Goal: Task Accomplishment & Management: Complete application form

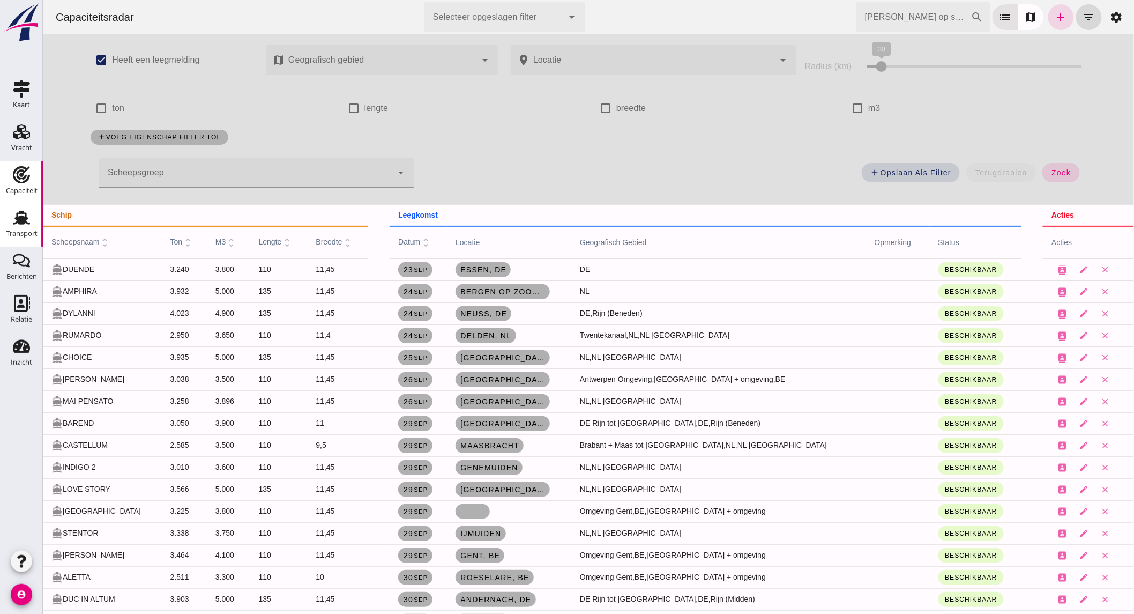
click at [30, 224] on div "Transport" at bounding box center [22, 217] width 26 height 17
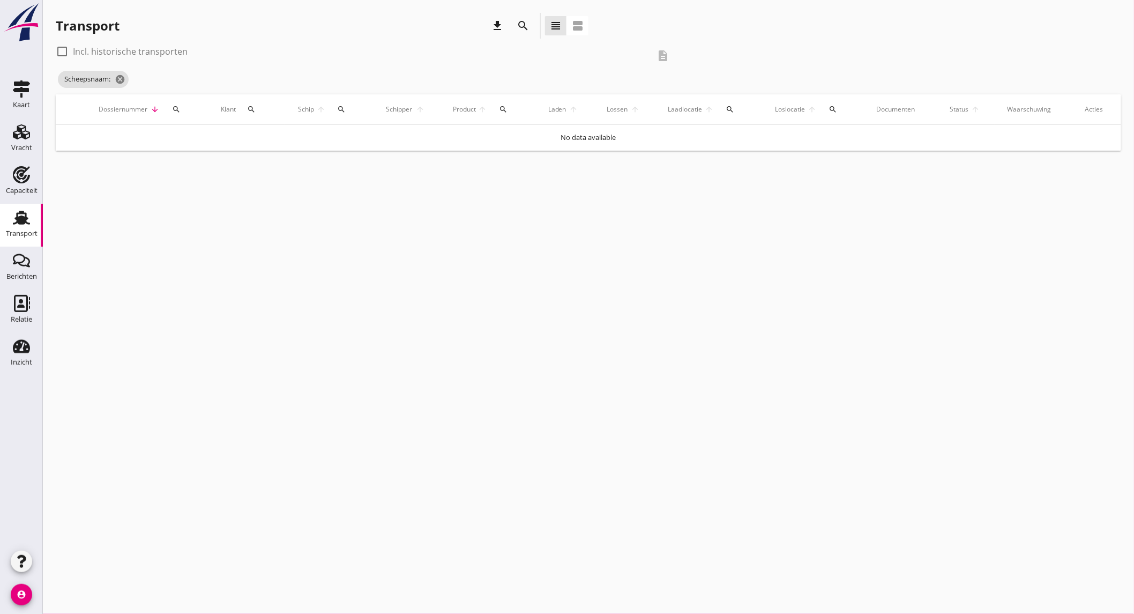
click at [515, 23] on div "search" at bounding box center [522, 25] width 19 height 13
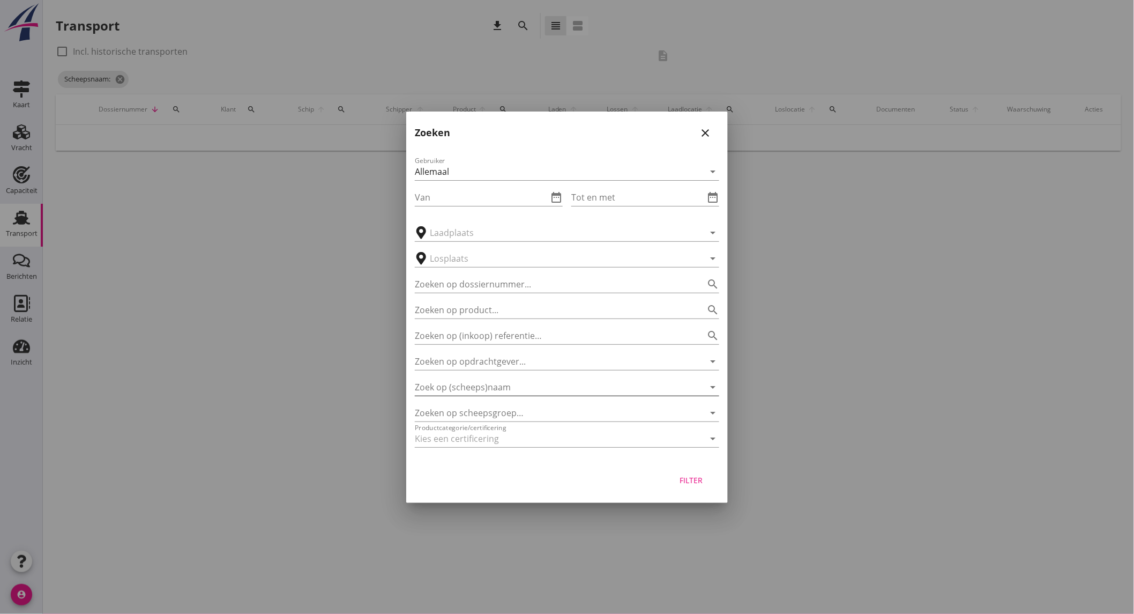
click at [496, 381] on input "Zoek op (scheeps)naam" at bounding box center [552, 386] width 274 height 17
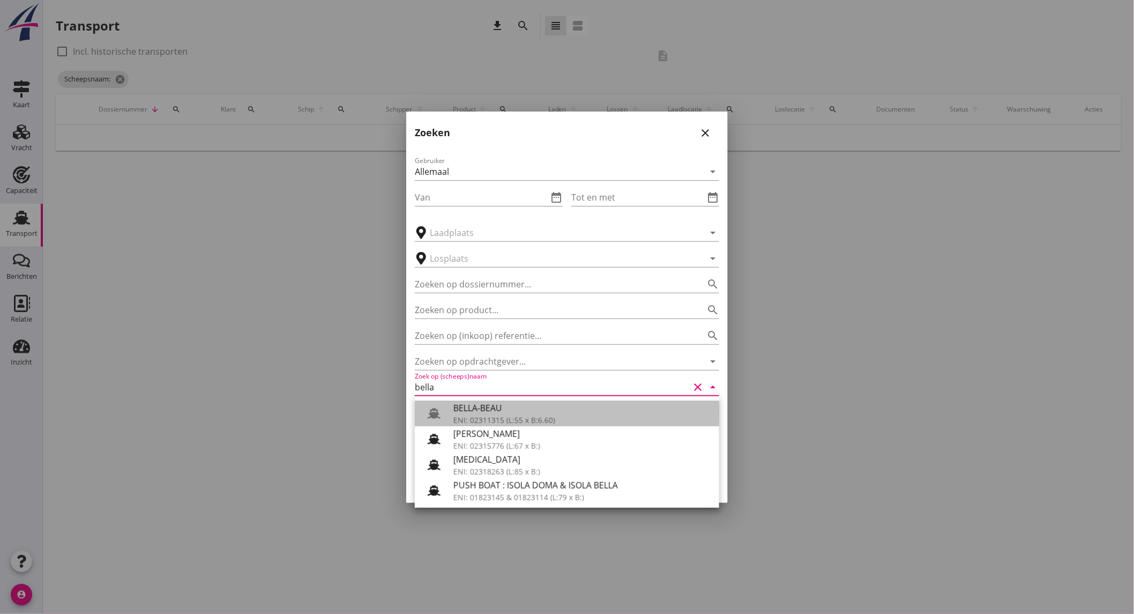
click at [529, 412] on div "BELLA-BEAU" at bounding box center [581, 407] width 257 height 13
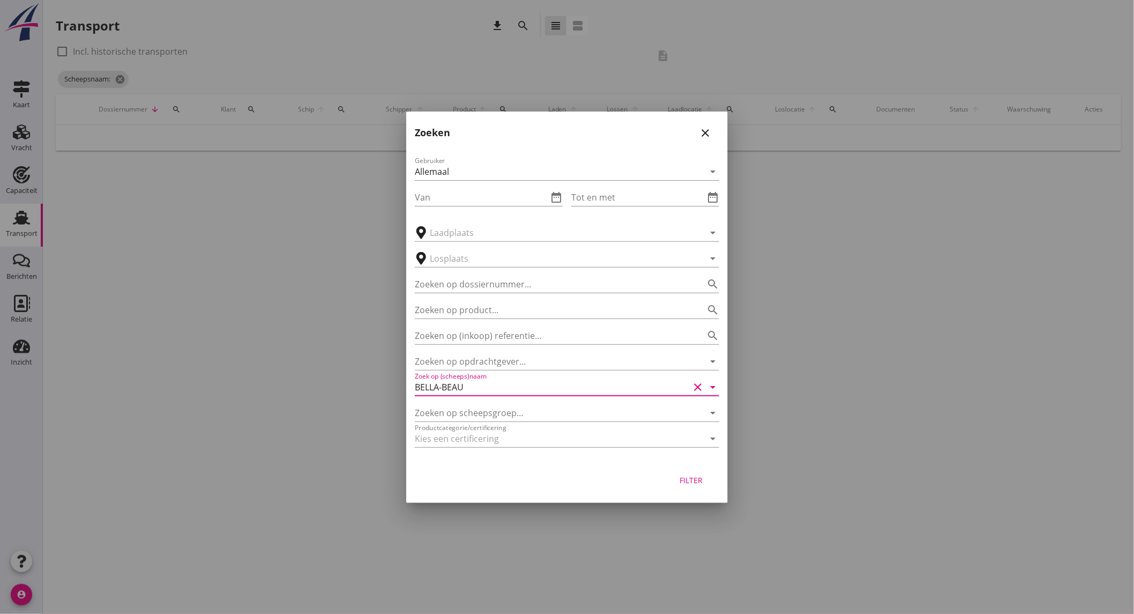
click at [691, 481] on div "Filter" at bounding box center [691, 479] width 30 height 11
type input "BELLA-BEAU"
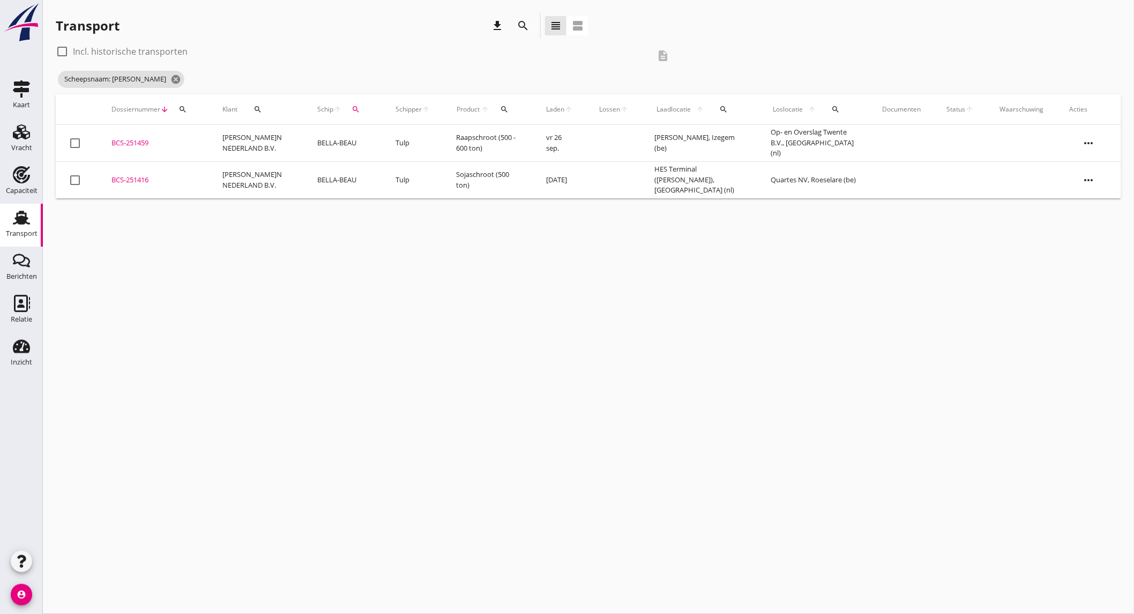
click at [524, 19] on icon "search" at bounding box center [523, 25] width 13 height 13
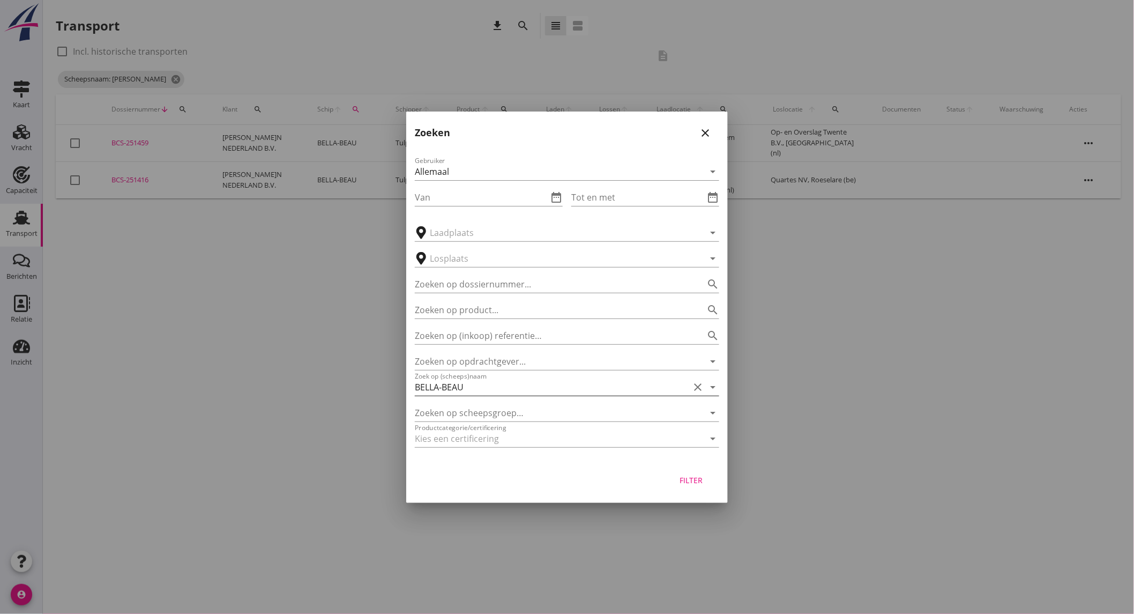
click at [695, 384] on icon "clear" at bounding box center [697, 387] width 13 height 13
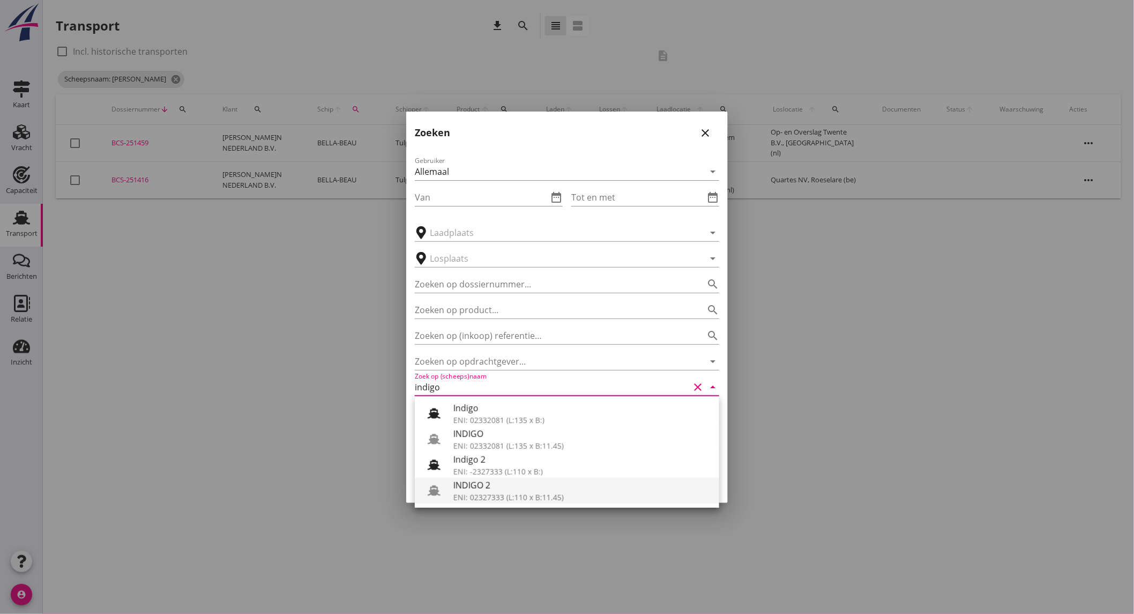
click at [544, 484] on div "INDIGO 2" at bounding box center [581, 485] width 257 height 13
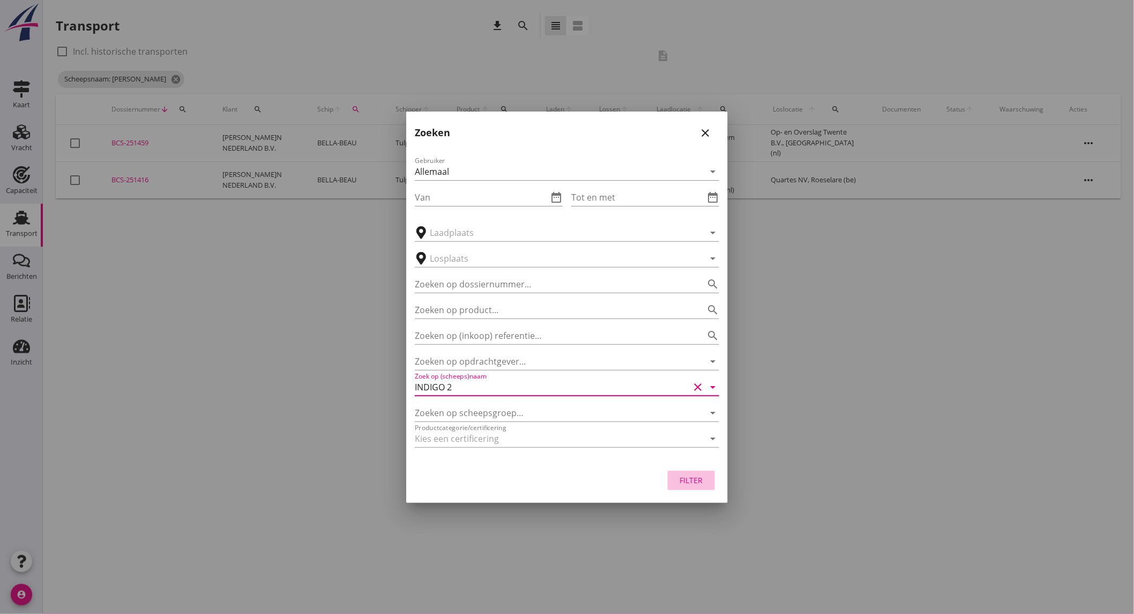
click at [698, 480] on div "Filter" at bounding box center [691, 479] width 30 height 11
type input "INDIGO 2"
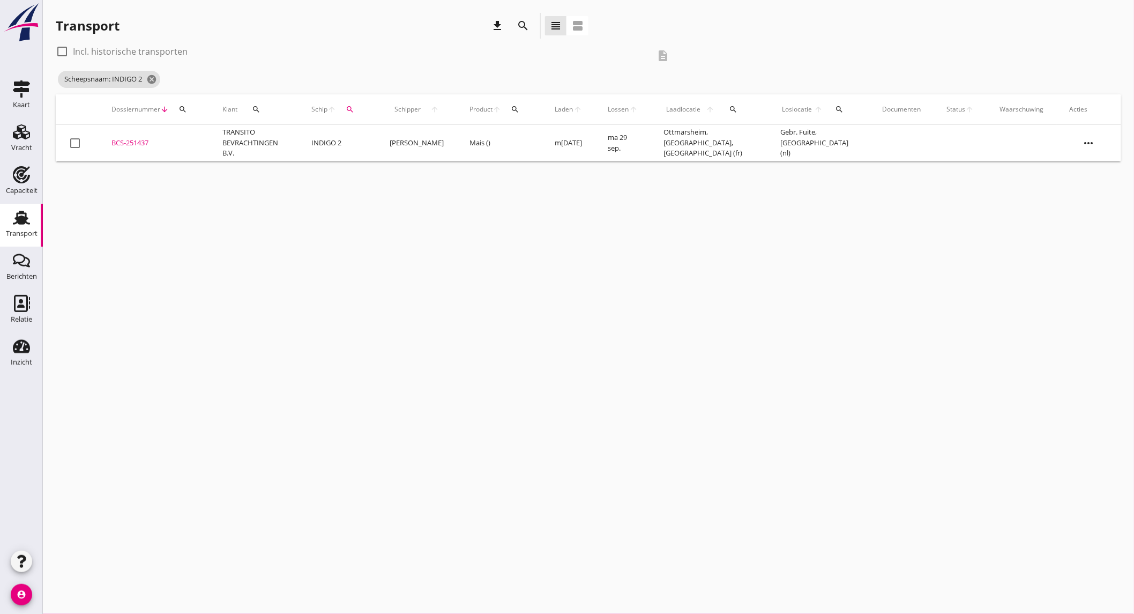
click at [281, 146] on td "TRANSITO BEVRACHTINGEN B.V." at bounding box center [254, 143] width 89 height 36
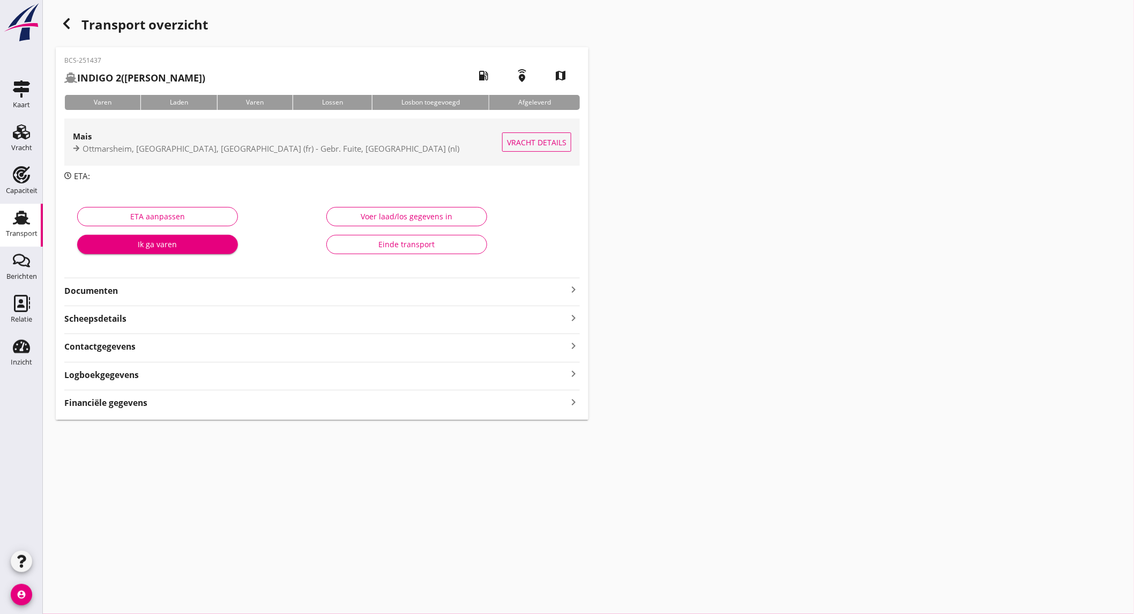
click at [242, 146] on span "Ottmarsheim, [GEOGRAPHIC_DATA], [GEOGRAPHIC_DATA] (fr) - Gebr. Fuite, [GEOGRAPH…" at bounding box center [271, 148] width 377 height 11
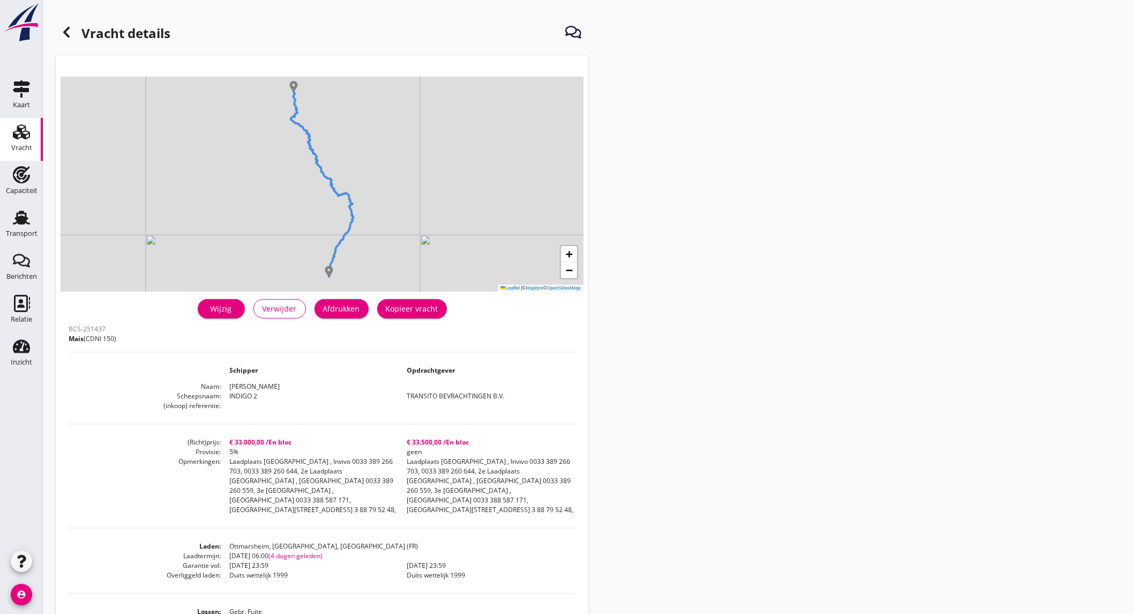
scroll to position [59, 0]
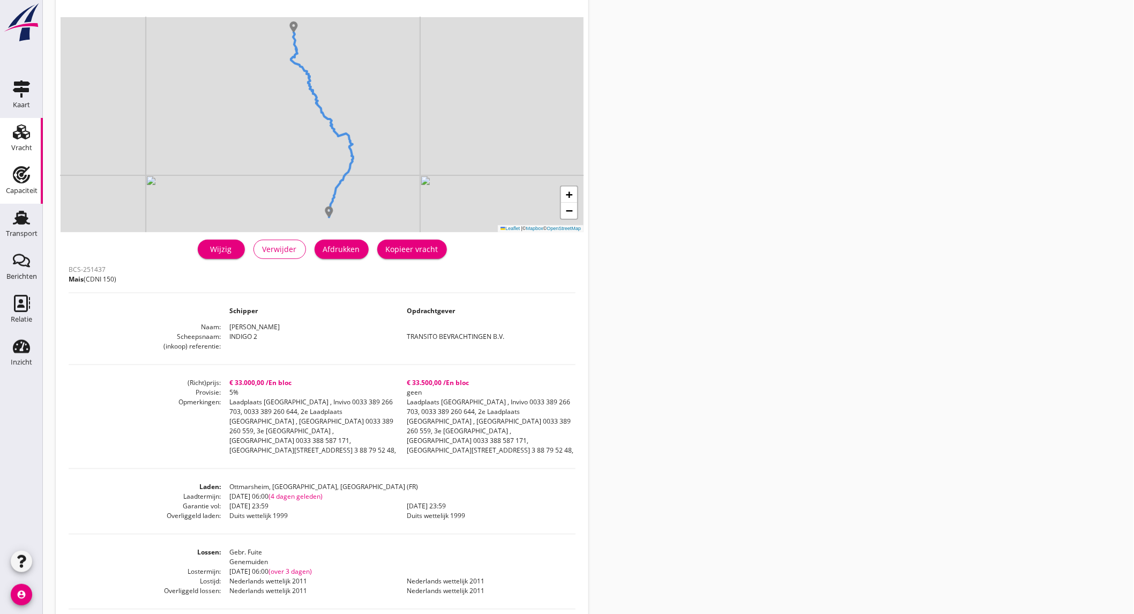
click at [31, 172] on div "Capaciteit" at bounding box center [22, 174] width 26 height 17
click at [0, 0] on icon "add" at bounding box center [0, 0] width 0 height 0
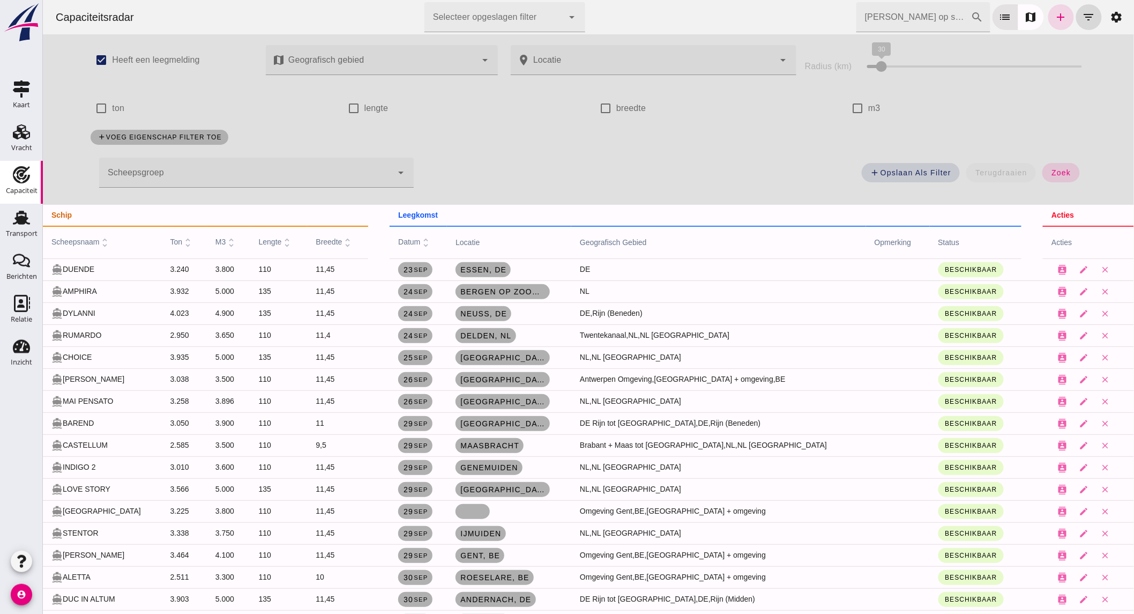
checkbox input "true"
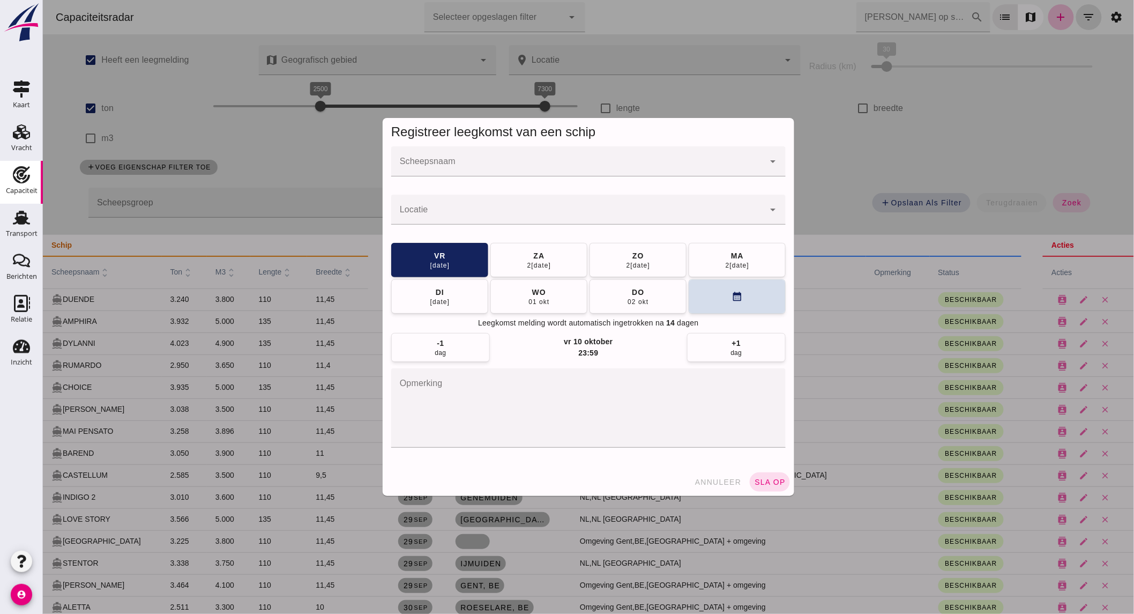
click at [438, 154] on div at bounding box center [577, 161] width 373 height 30
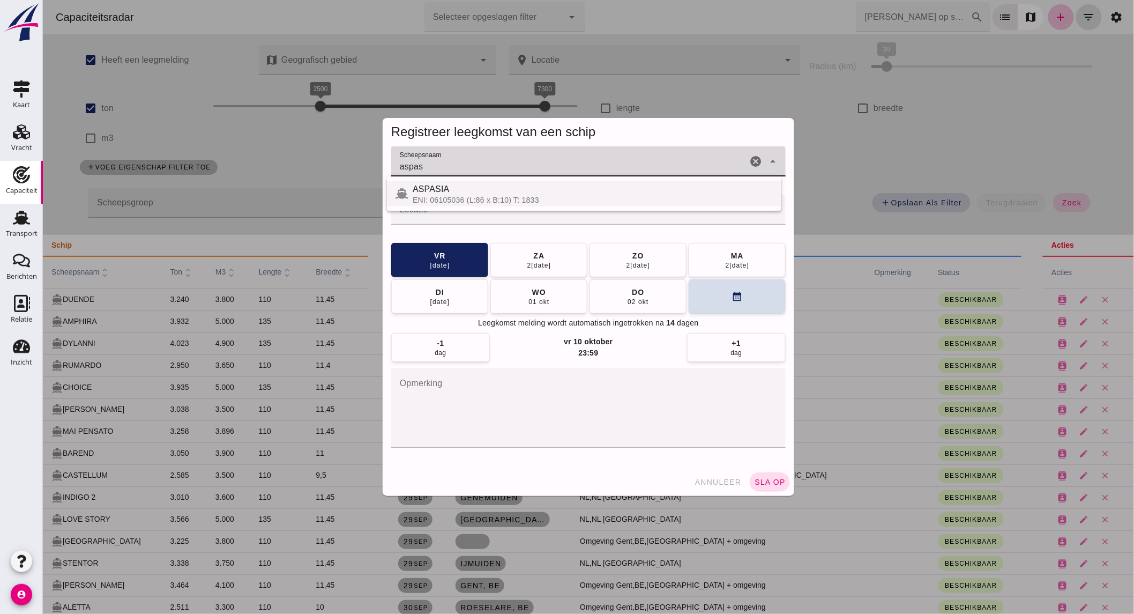
click at [464, 194] on div "ASPASIA" at bounding box center [592, 189] width 360 height 13
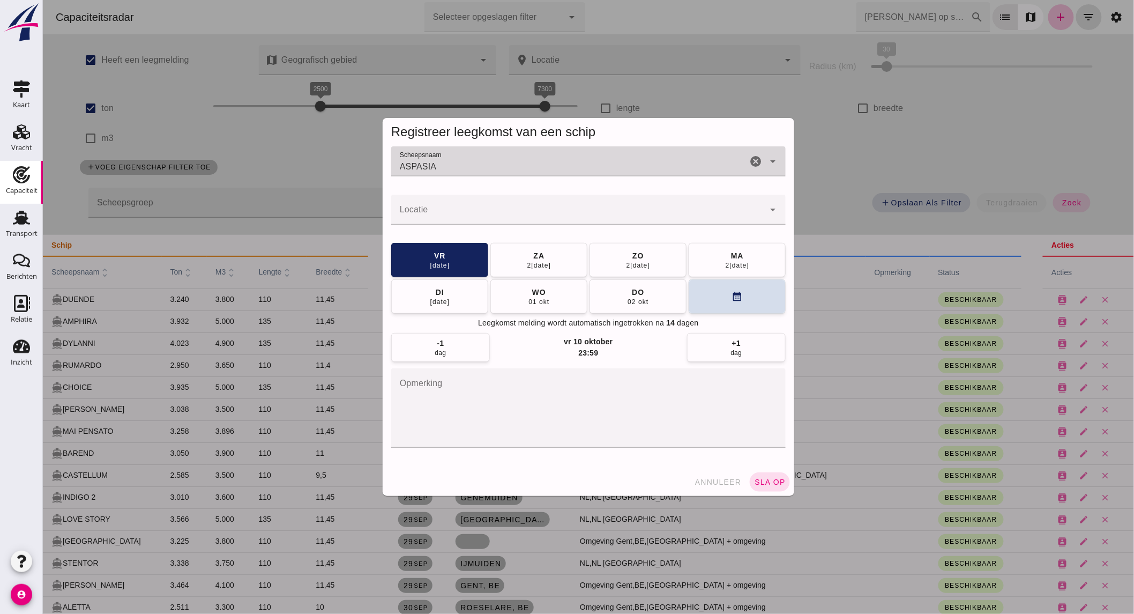
type input "ASPASIA"
click at [465, 209] on input "Locatie" at bounding box center [577, 214] width 373 height 13
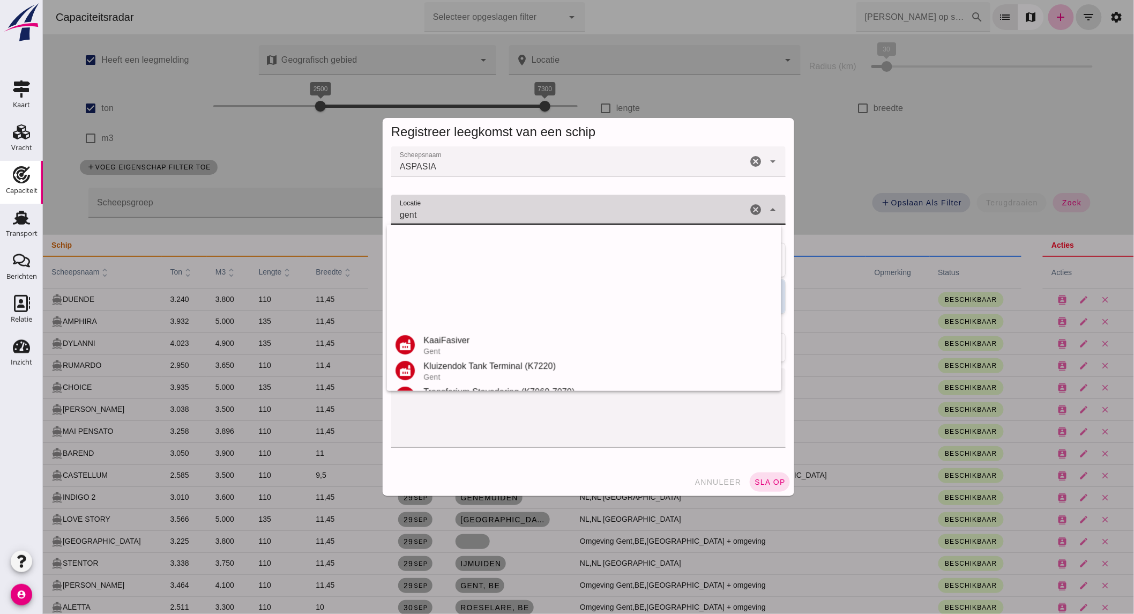
scroll to position [228, 0]
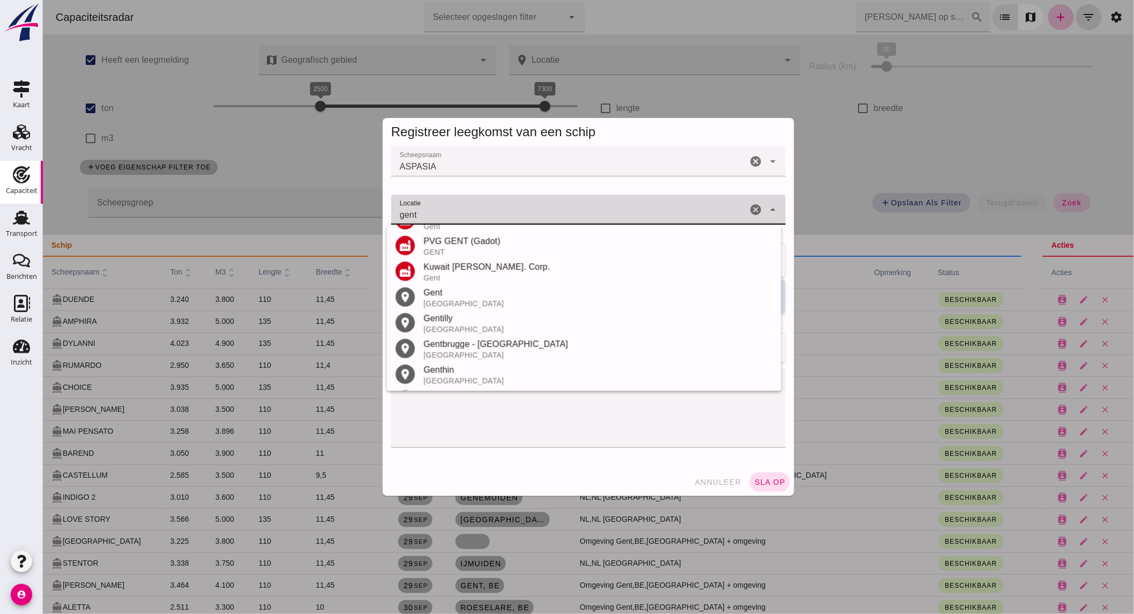
click at [475, 296] on div "Gent" at bounding box center [597, 292] width 349 height 13
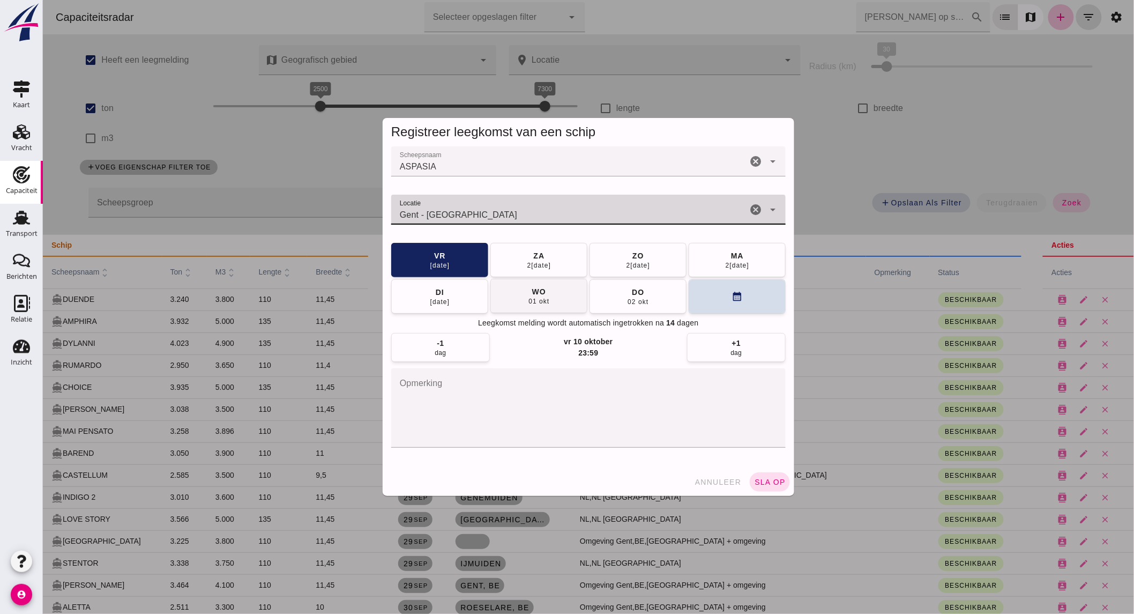
type input "Gent - [GEOGRAPHIC_DATA]"
click at [571, 297] on button "[DATE]" at bounding box center [538, 296] width 97 height 34
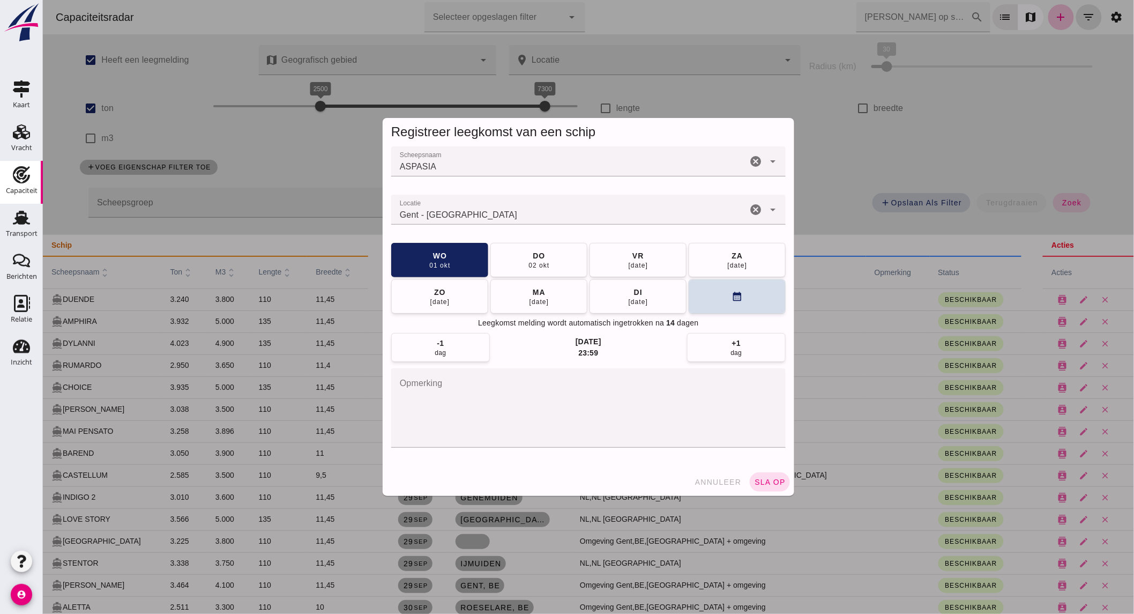
click at [775, 484] on span "sla op" at bounding box center [770, 482] width 32 height 9
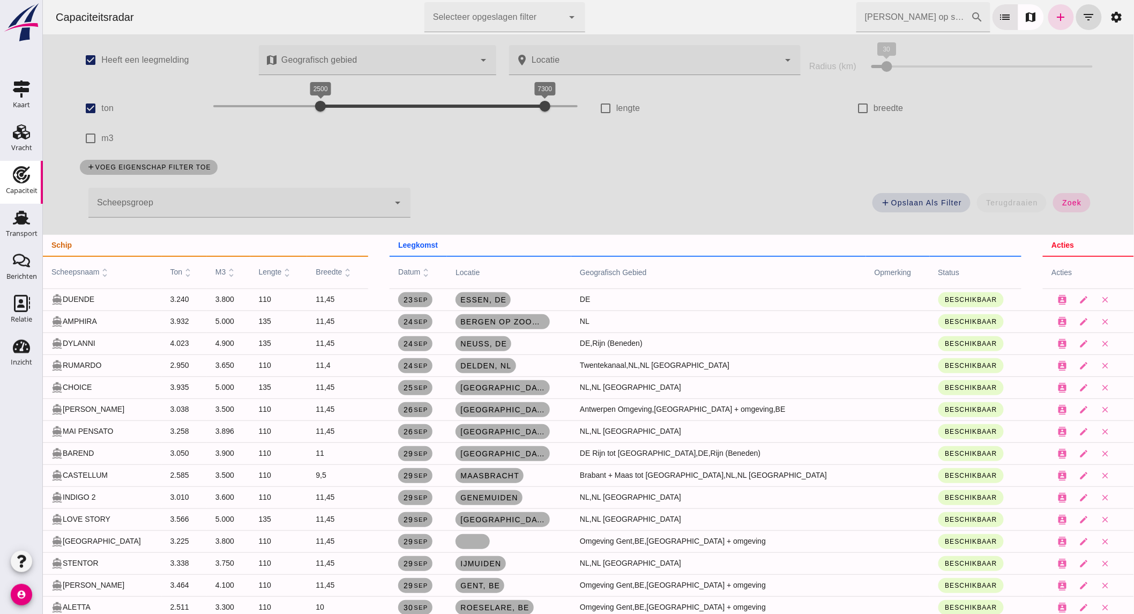
click at [202, 200] on div at bounding box center [238, 203] width 300 height 30
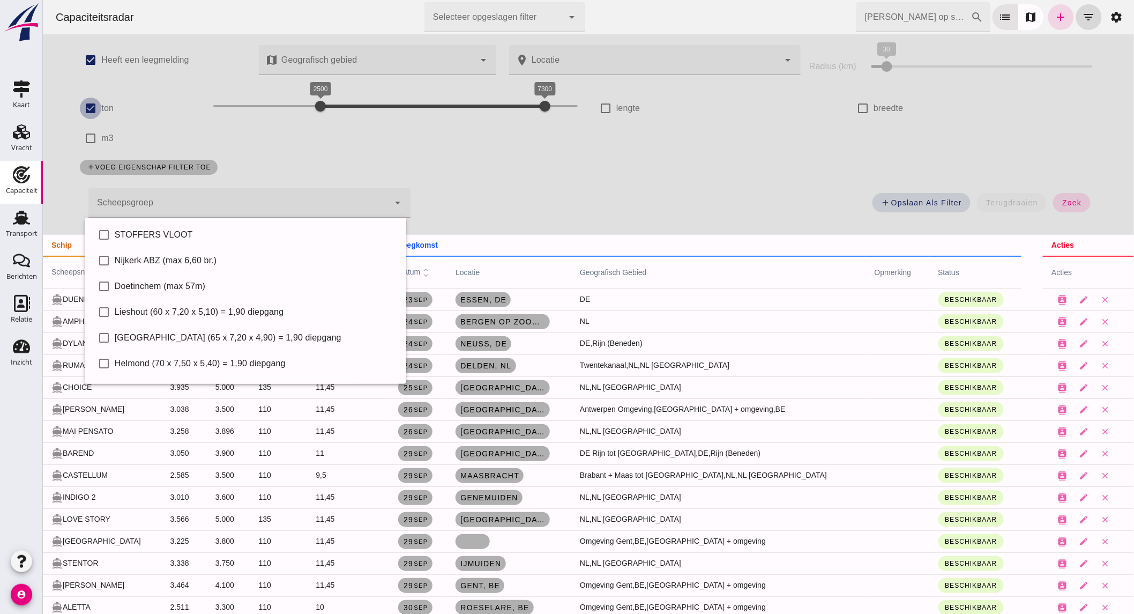
click at [87, 105] on input "ton" at bounding box center [89, 108] width 21 height 21
checkbox input "false"
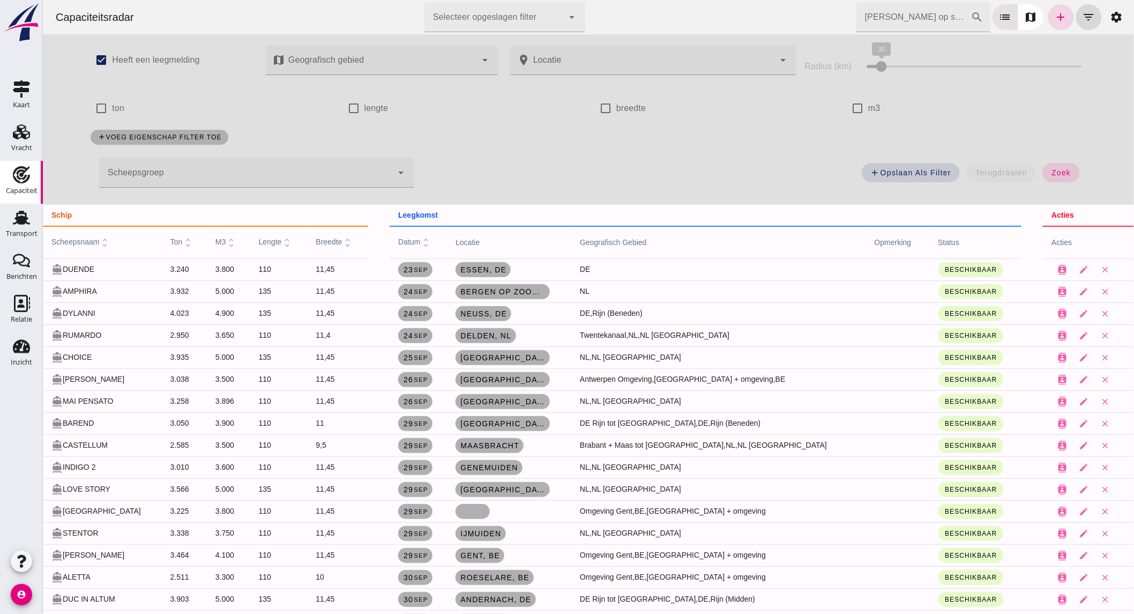
click at [167, 165] on div at bounding box center [245, 173] width 293 height 30
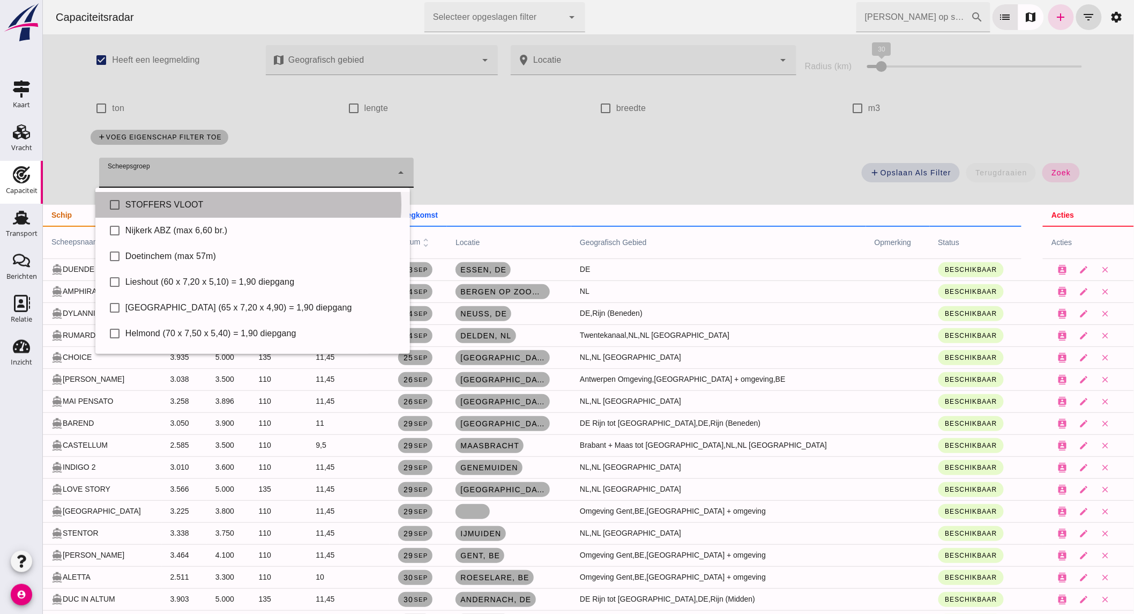
click at [170, 204] on div "STOFFERS VLOOT" at bounding box center [263, 204] width 276 height 13
type input "STOFFERS VLOOT"
checkbox input "true"
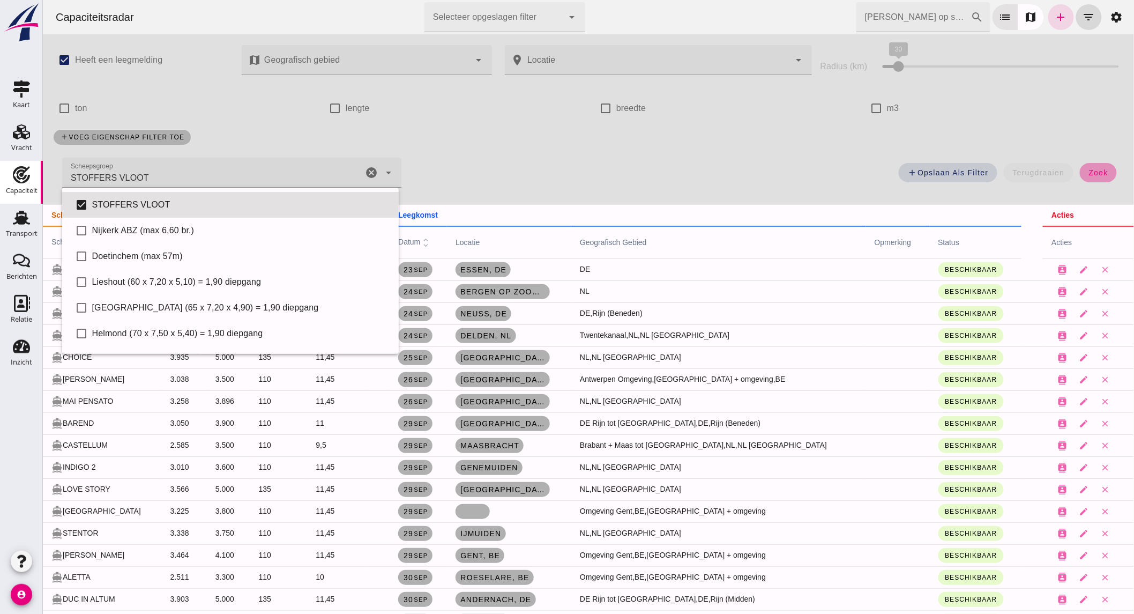
click at [1079, 172] on button "zoek" at bounding box center [1097, 172] width 37 height 19
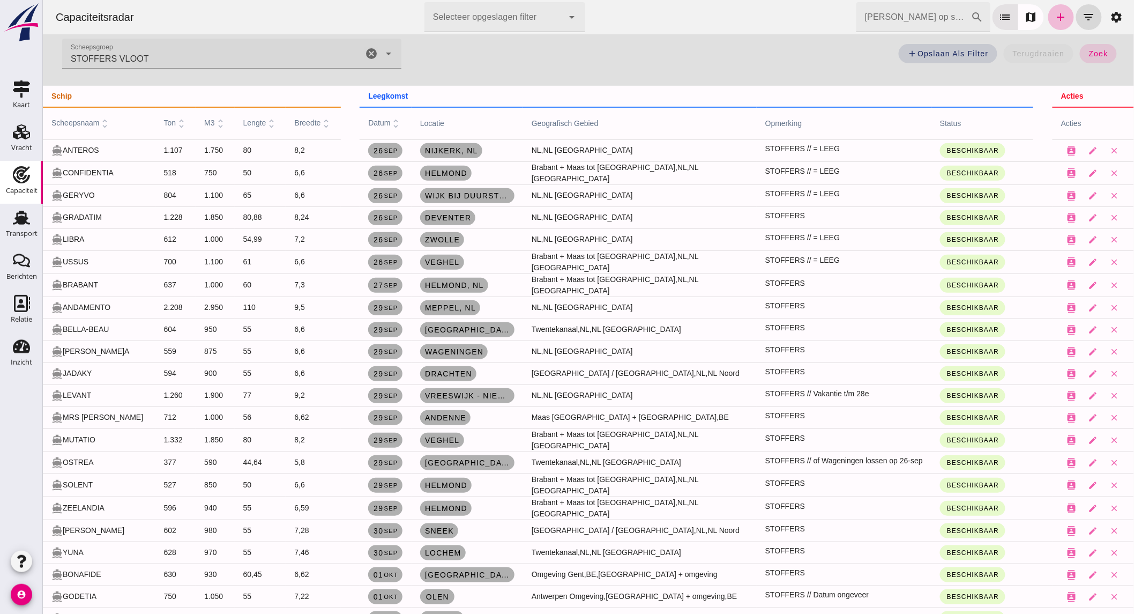
scroll to position [178, 0]
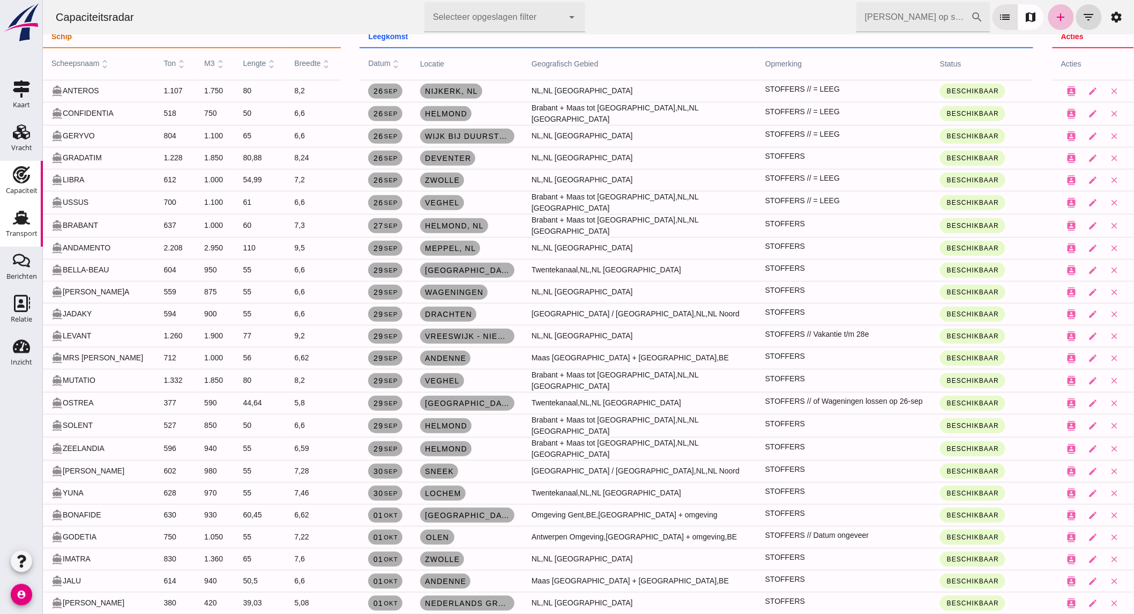
click at [17, 225] on icon "Transport" at bounding box center [21, 217] width 17 height 17
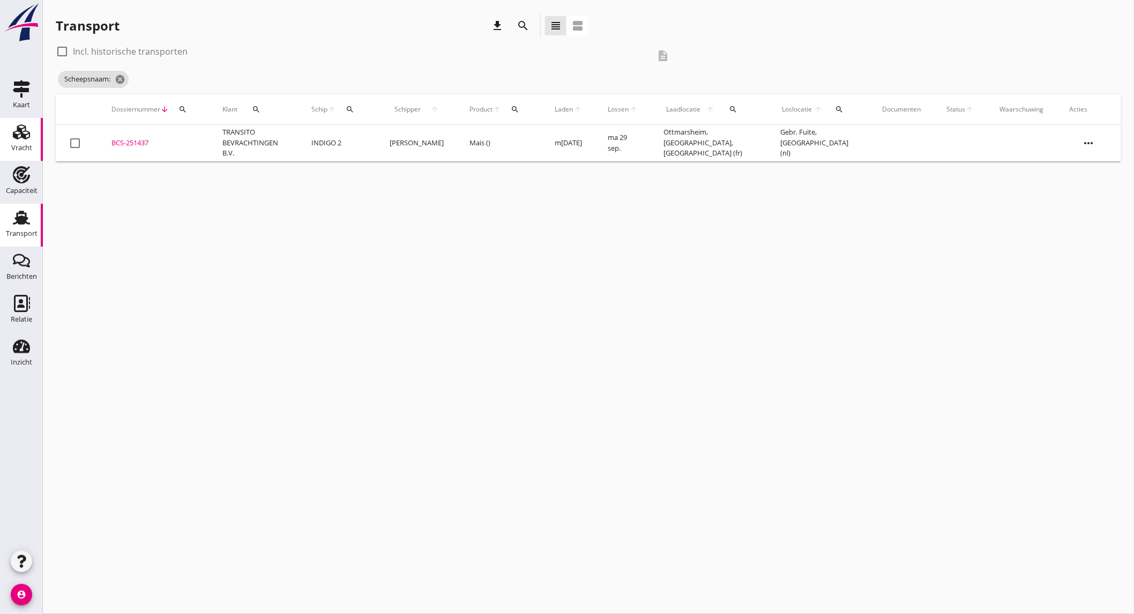
click at [27, 142] on div "Vracht" at bounding box center [21, 147] width 21 height 15
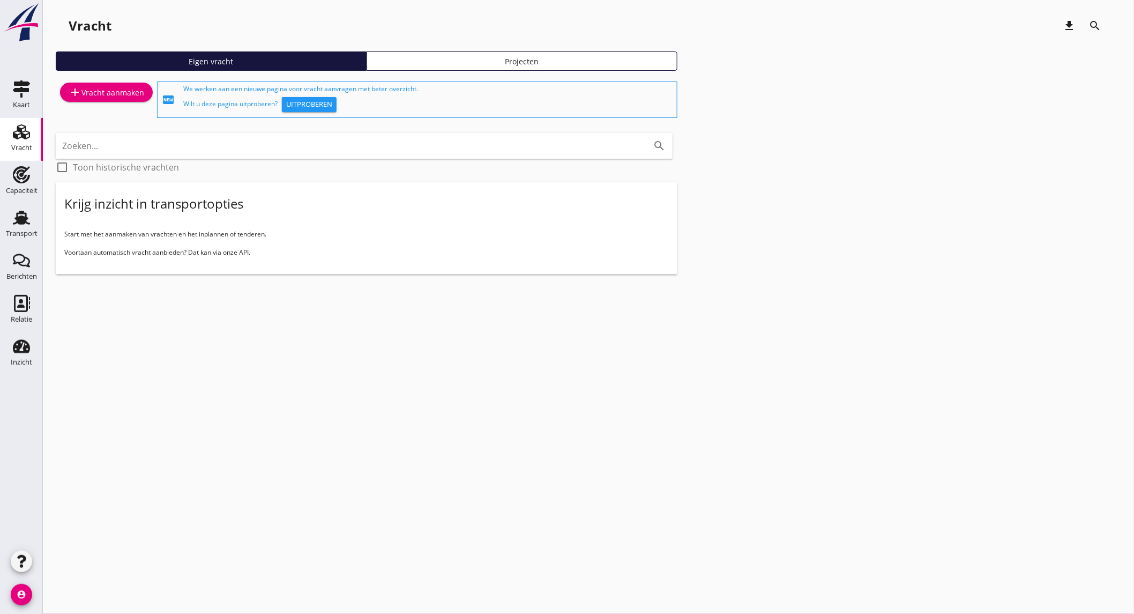
click at [123, 89] on div "add Vracht aanmaken" at bounding box center [107, 92] width 76 height 13
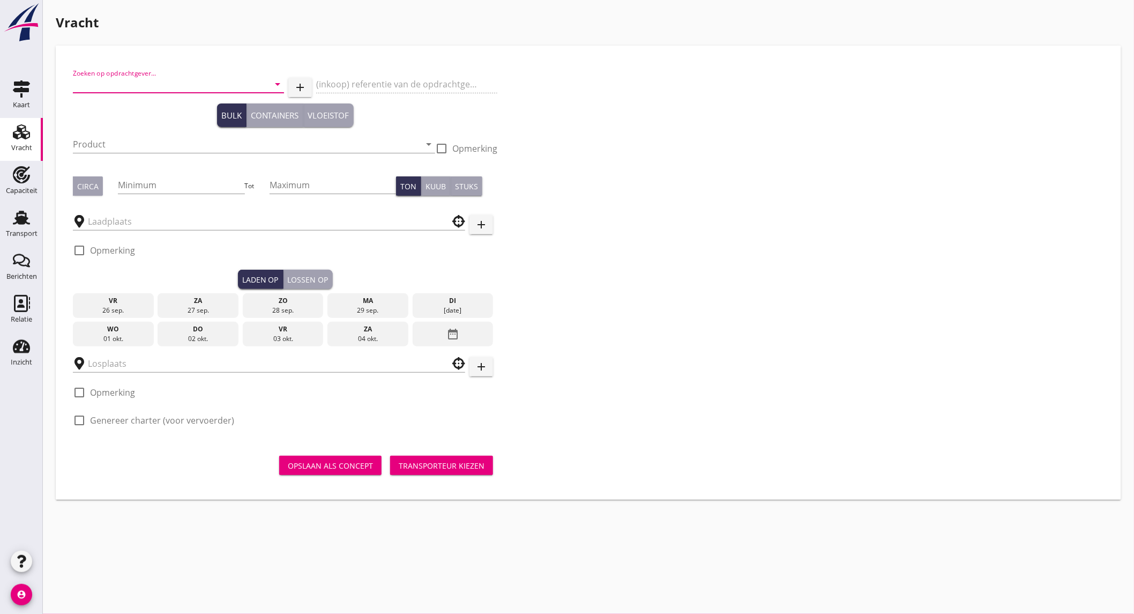
click at [153, 81] on input "Zoeken op opdrachtgever..." at bounding box center [163, 84] width 181 height 17
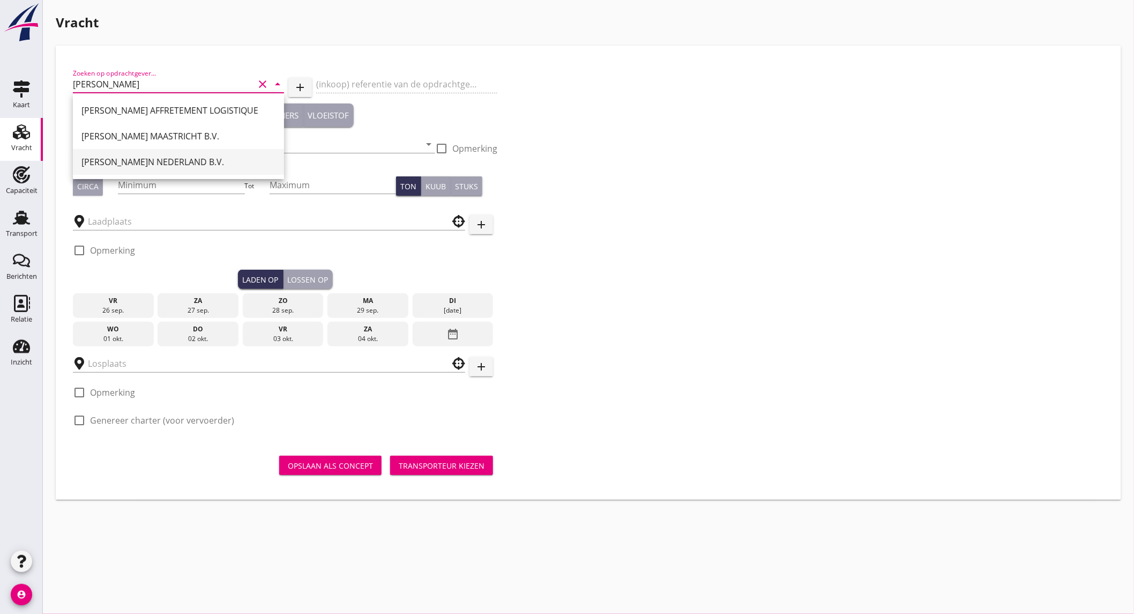
click at [147, 165] on div "[PERSON_NAME]N NEDERLAND B.V." at bounding box center [178, 161] width 194 height 13
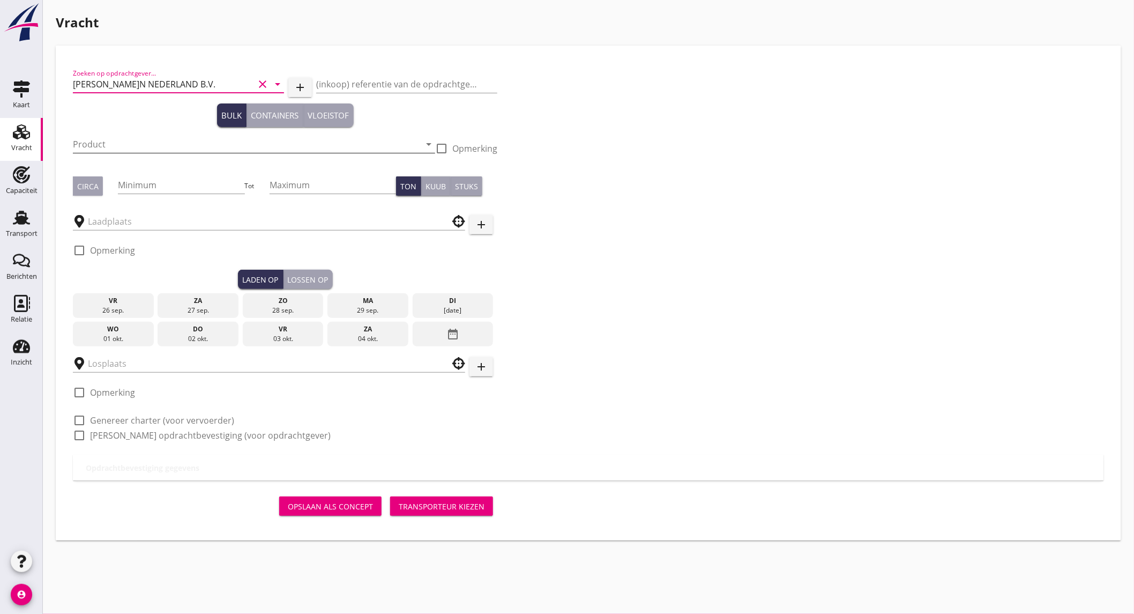
type input "[PERSON_NAME]N NEDERLAND B.V."
click at [126, 145] on input "Product" at bounding box center [246, 144] width 347 height 17
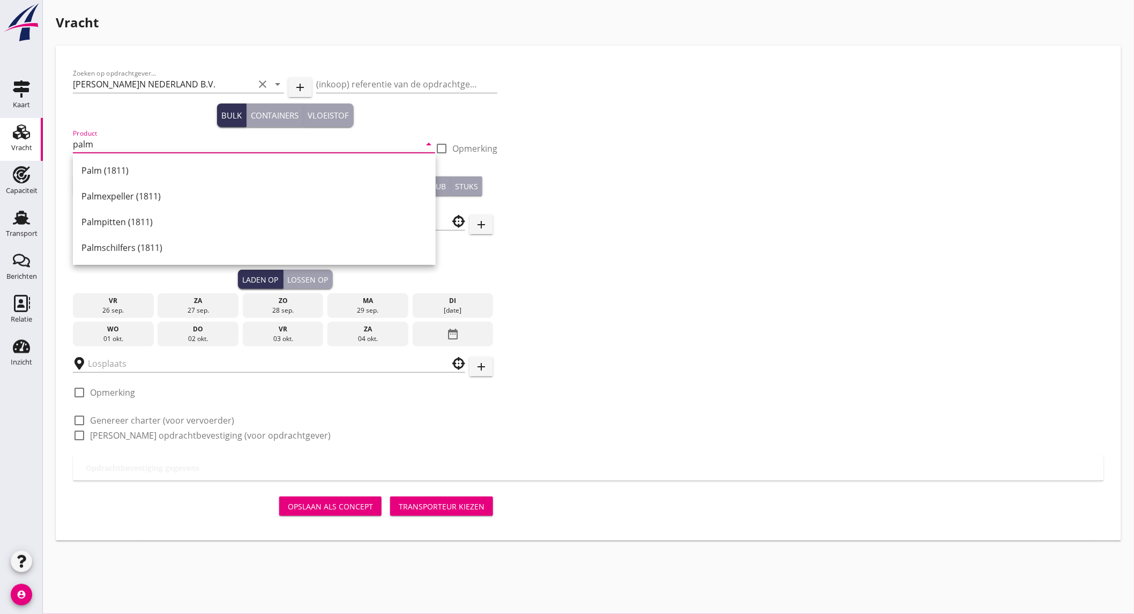
drag, startPoint x: 103, startPoint y: 163, endPoint x: 125, endPoint y: 439, distance: 276.9
click at [103, 166] on div "Palm (1811)" at bounding box center [254, 170] width 346 height 13
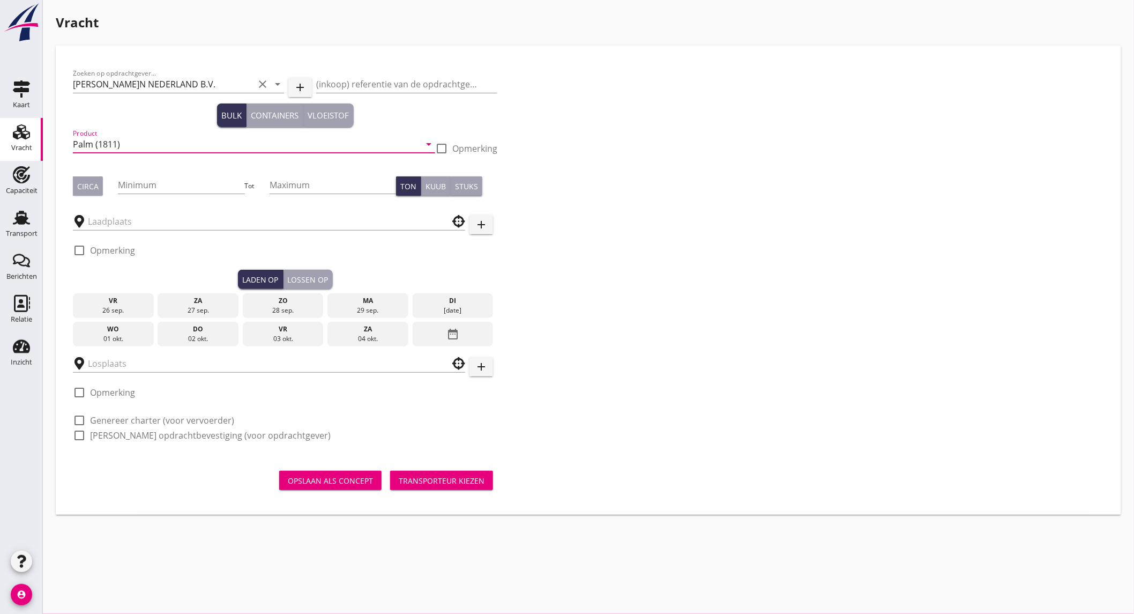
type input "Palm (1811)"
drag, startPoint x: 89, startPoint y: 178, endPoint x: 168, endPoint y: 196, distance: 80.2
click at [89, 179] on button "Circa" at bounding box center [88, 185] width 30 height 19
click at [175, 184] on input "Minimum" at bounding box center [181, 184] width 126 height 17
type input "650"
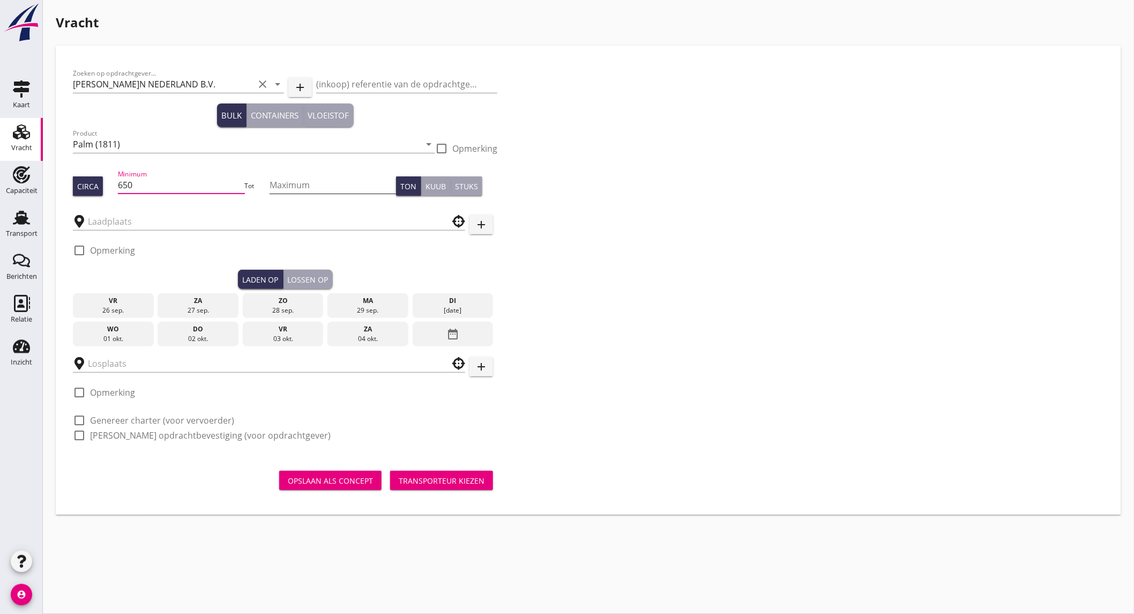
click at [314, 189] on input "Maximum" at bounding box center [333, 184] width 126 height 17
type input "700"
click at [102, 221] on input "text" at bounding box center [261, 221] width 347 height 17
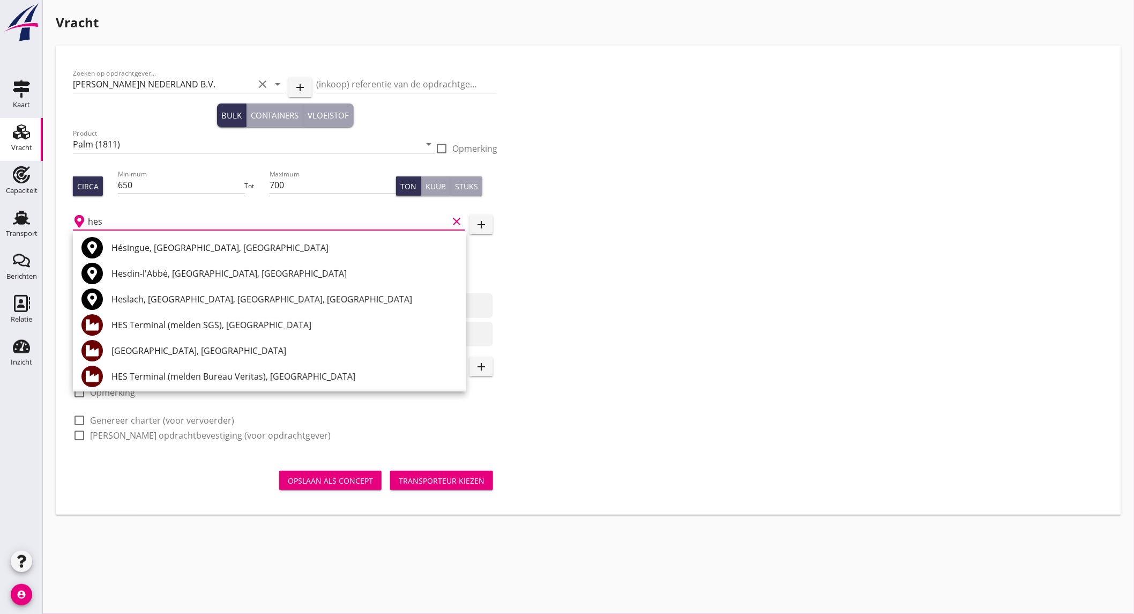
scroll to position [59, 0]
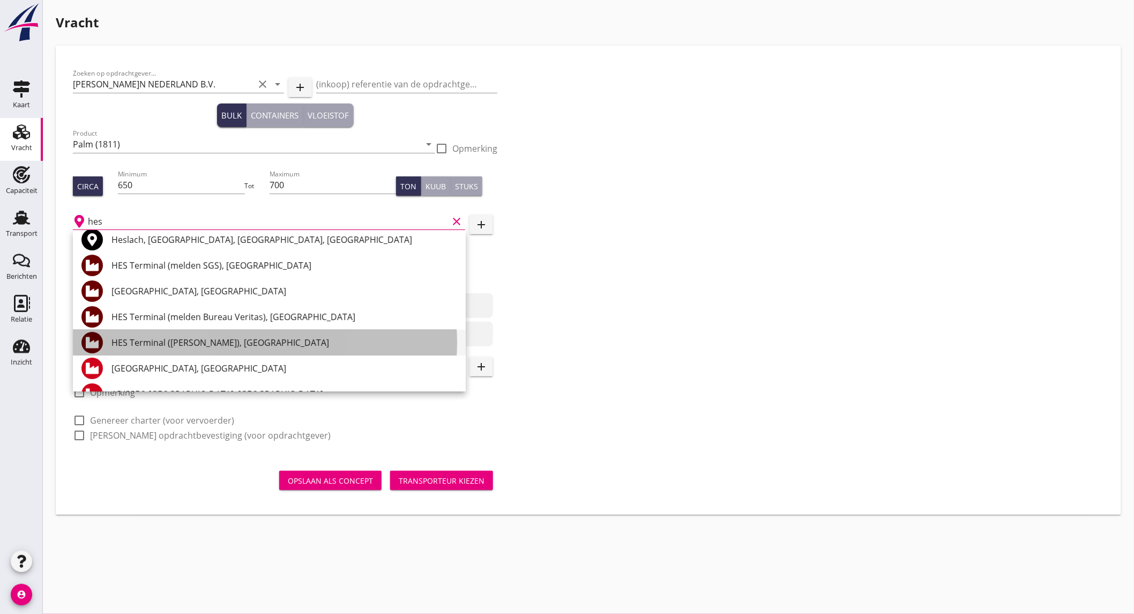
click at [207, 345] on div "HES Terminal ([PERSON_NAME]), [GEOGRAPHIC_DATA]" at bounding box center [284, 342] width 346 height 13
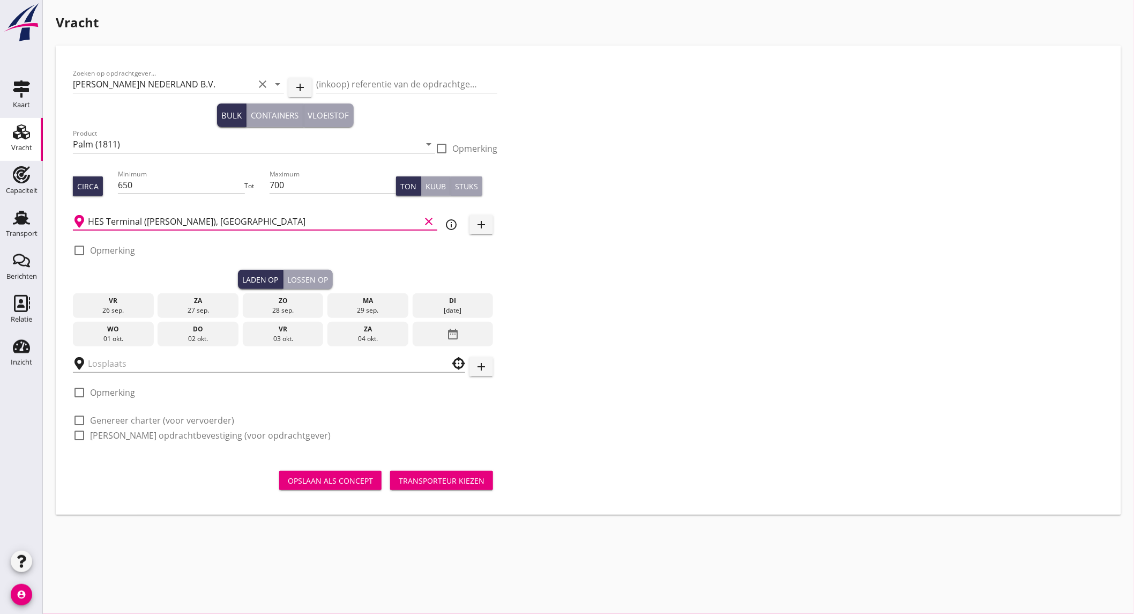
type input "HES Terminal ([PERSON_NAME]), [GEOGRAPHIC_DATA]"
click at [90, 249] on div "check_box_outline_blank Opmerking" at bounding box center [104, 250] width 62 height 13
click at [98, 255] on label "Opmerking" at bounding box center [112, 250] width 45 height 11
checkbox input "true"
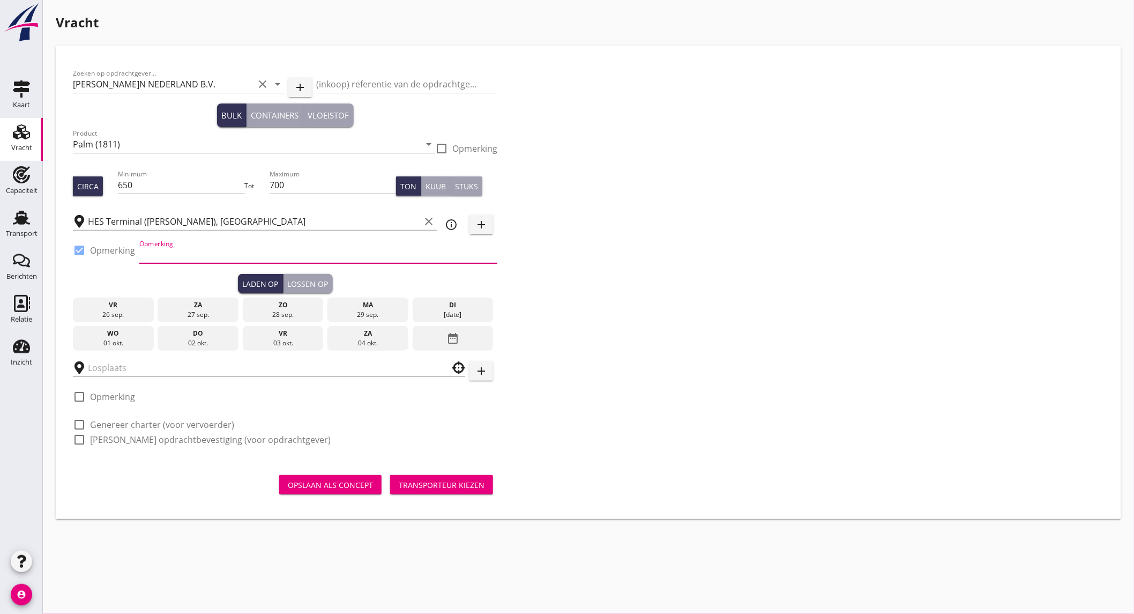
click at [180, 260] on input "Opmerking" at bounding box center [318, 254] width 358 height 17
type input "e"
type input "[GEOGRAPHIC_DATA]- Ex. Opslag"
click at [386, 303] on div "ma" at bounding box center [368, 305] width 76 height 10
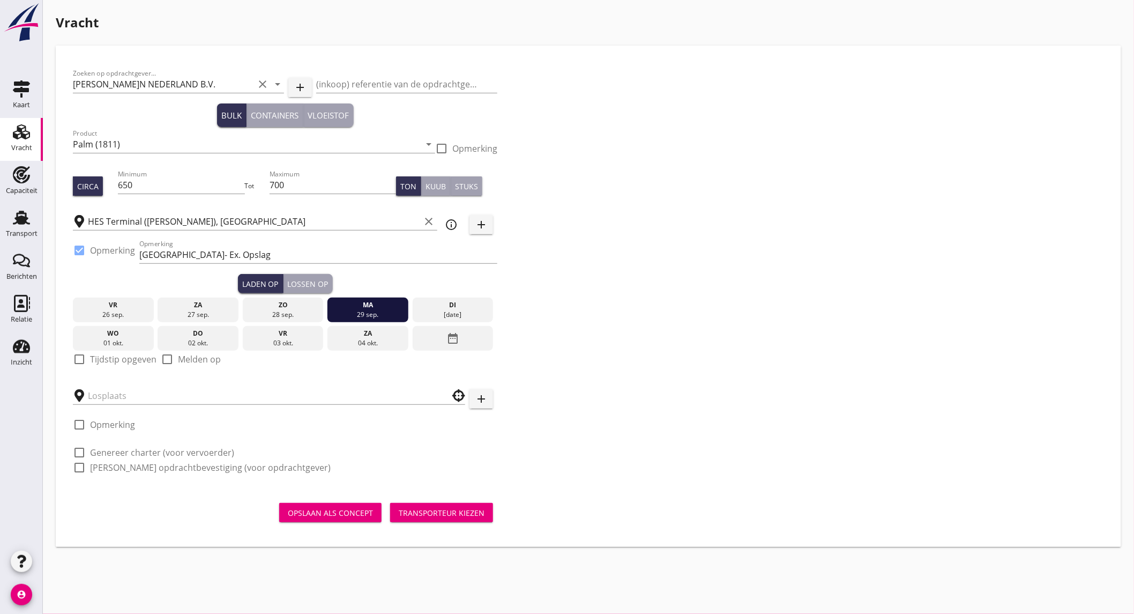
click at [120, 354] on label "Tijdstip opgeven" at bounding box center [123, 359] width 66 height 11
checkbox input "true"
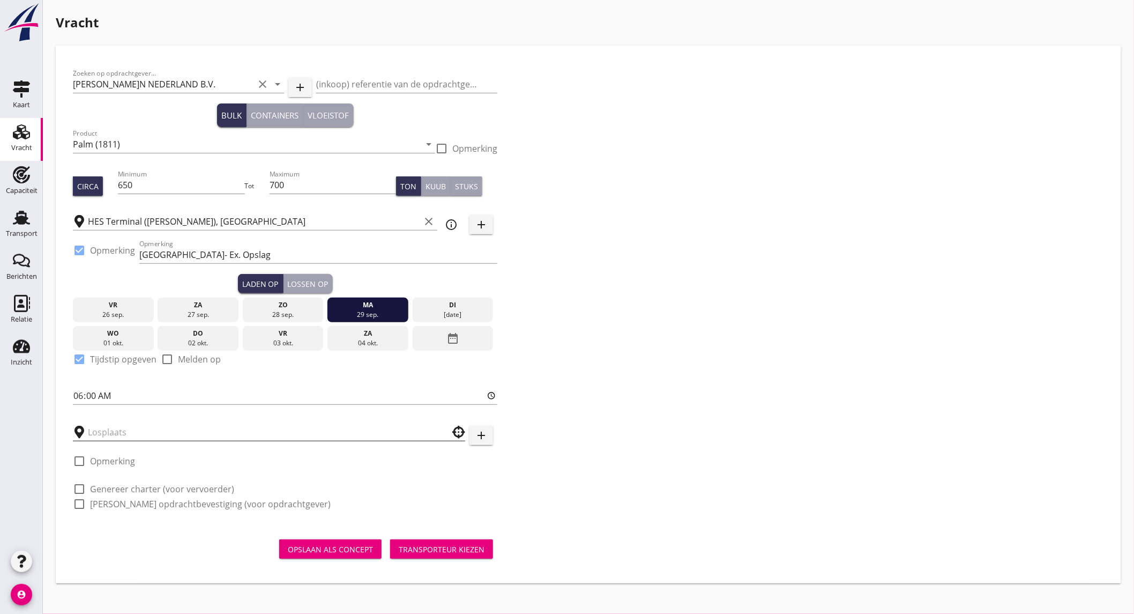
click at [113, 429] on input "text" at bounding box center [261, 431] width 347 height 17
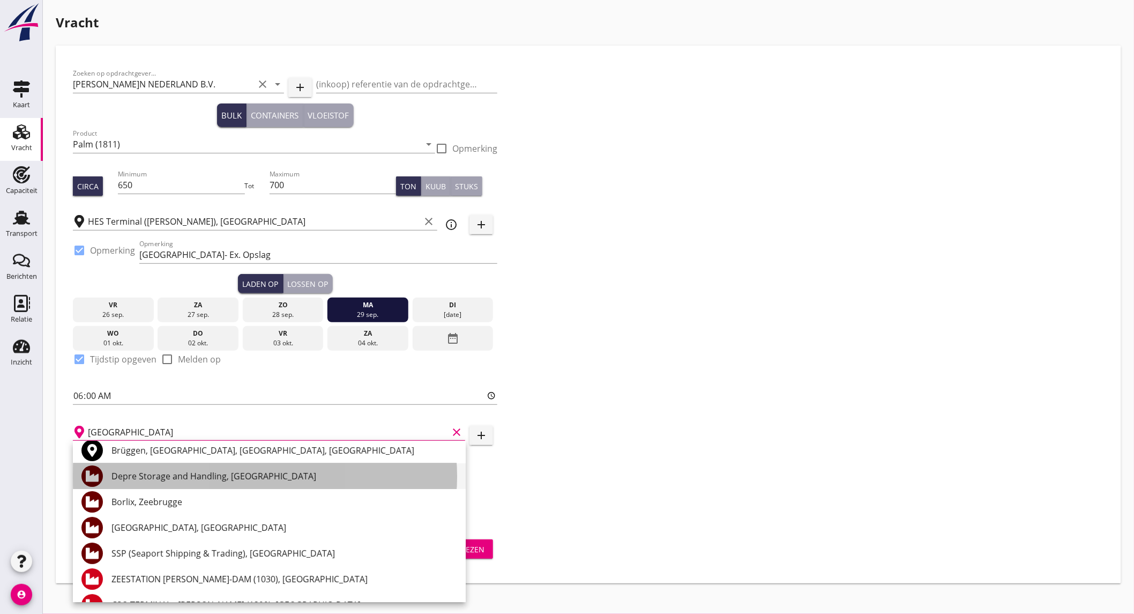
click at [230, 483] on div "Depre Storage and Handling, [GEOGRAPHIC_DATA]" at bounding box center [284, 476] width 346 height 26
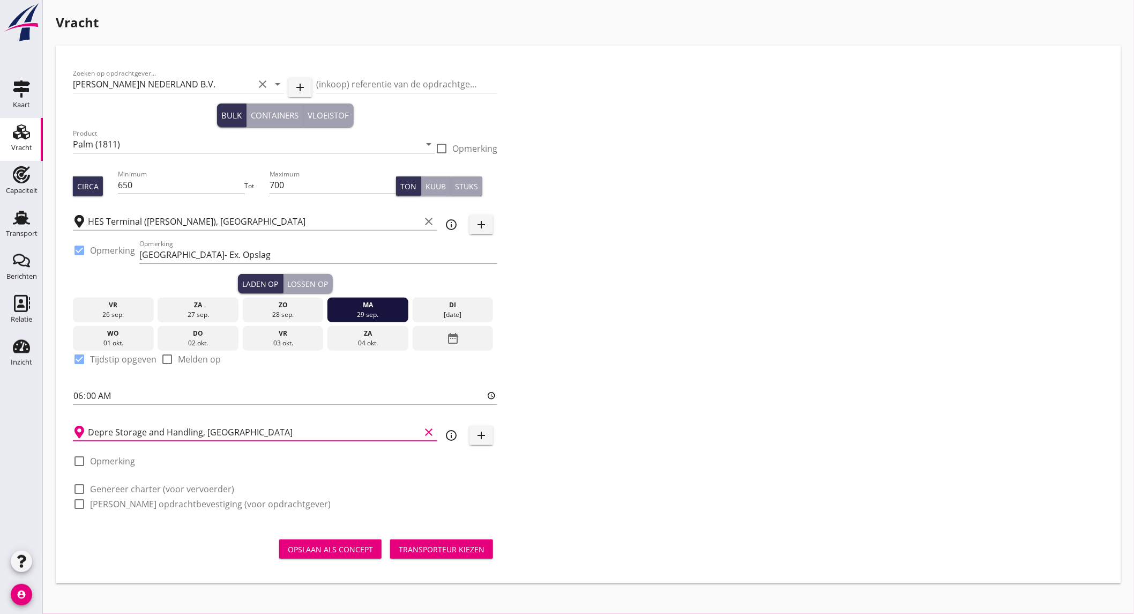
type input "Depre Storage and Handling, [GEOGRAPHIC_DATA]"
click at [138, 490] on label "Genereer charter (voor vervoerder)" at bounding box center [162, 488] width 144 height 11
checkbox input "true"
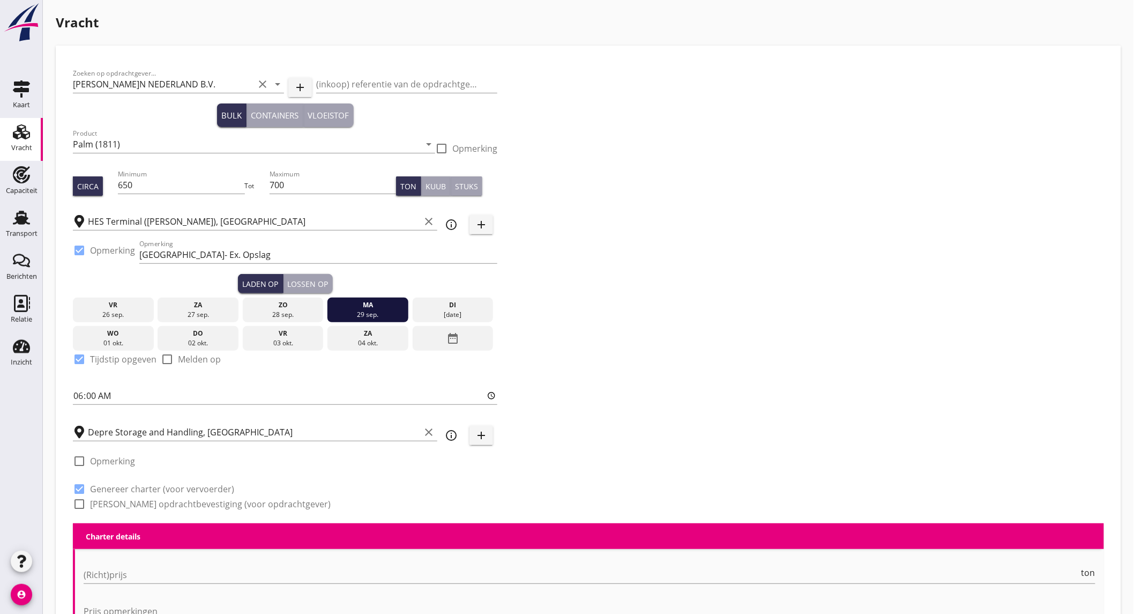
click at [129, 503] on label "[PERSON_NAME] opdrachtbevestiging (voor opdrachtgever)" at bounding box center [210, 503] width 241 height 11
checkbox input "true"
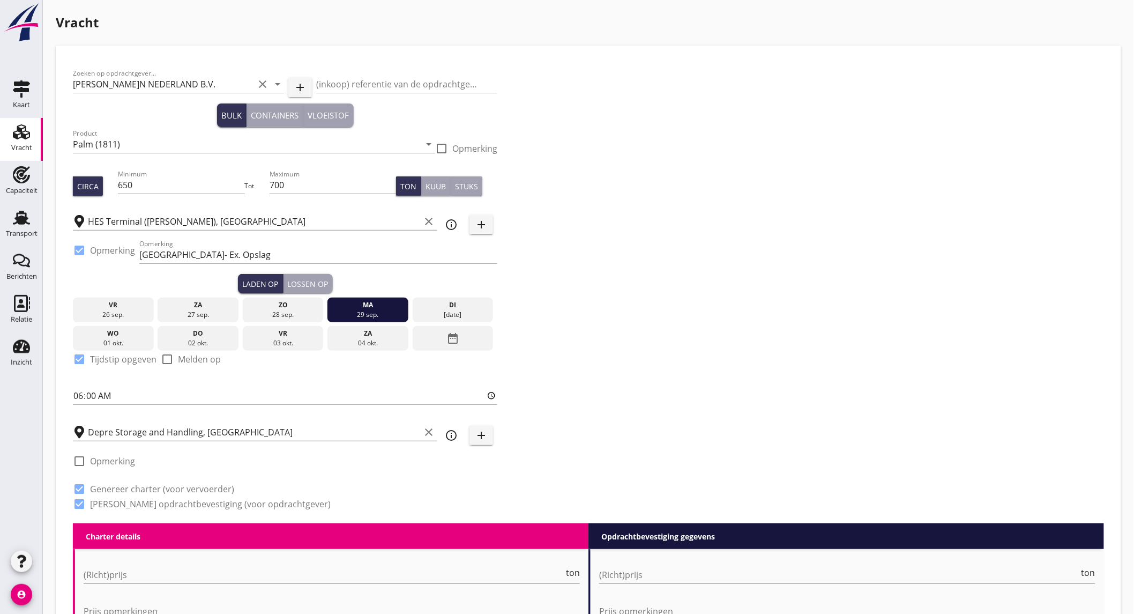
scroll to position [476, 0]
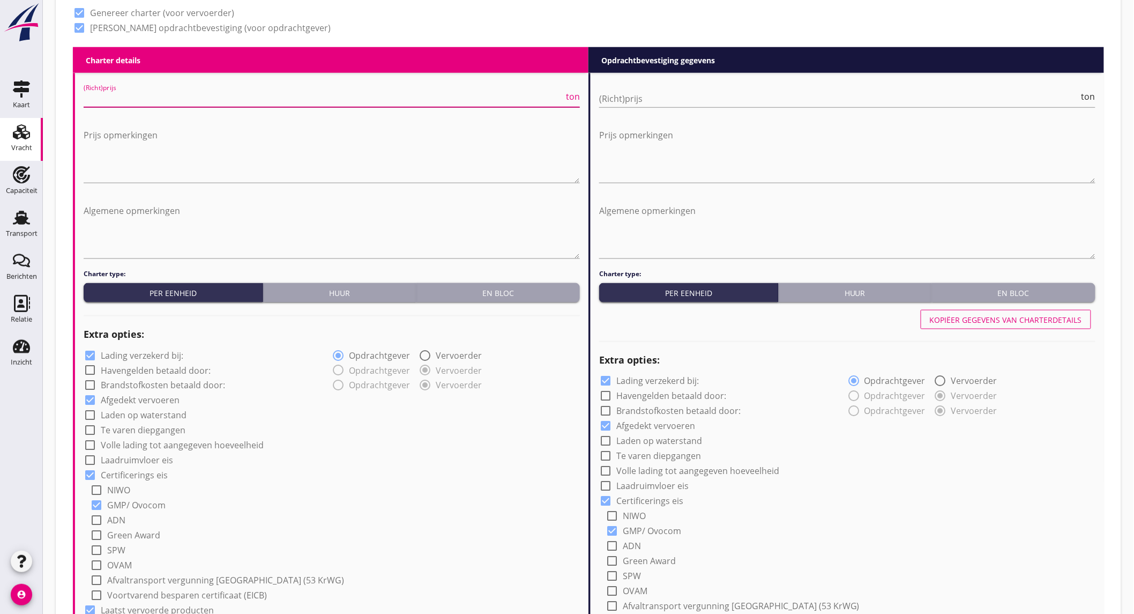
click at [237, 94] on input "(Richt)prijs" at bounding box center [324, 98] width 480 height 17
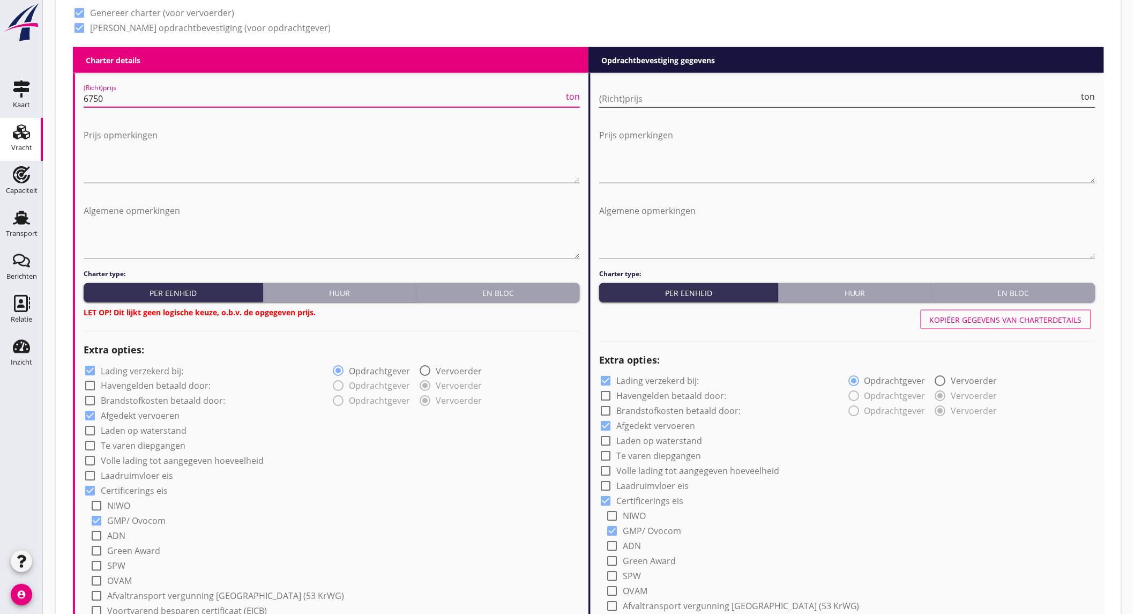
type input "6750"
click at [735, 95] on input "(Richt)prijs" at bounding box center [839, 98] width 480 height 17
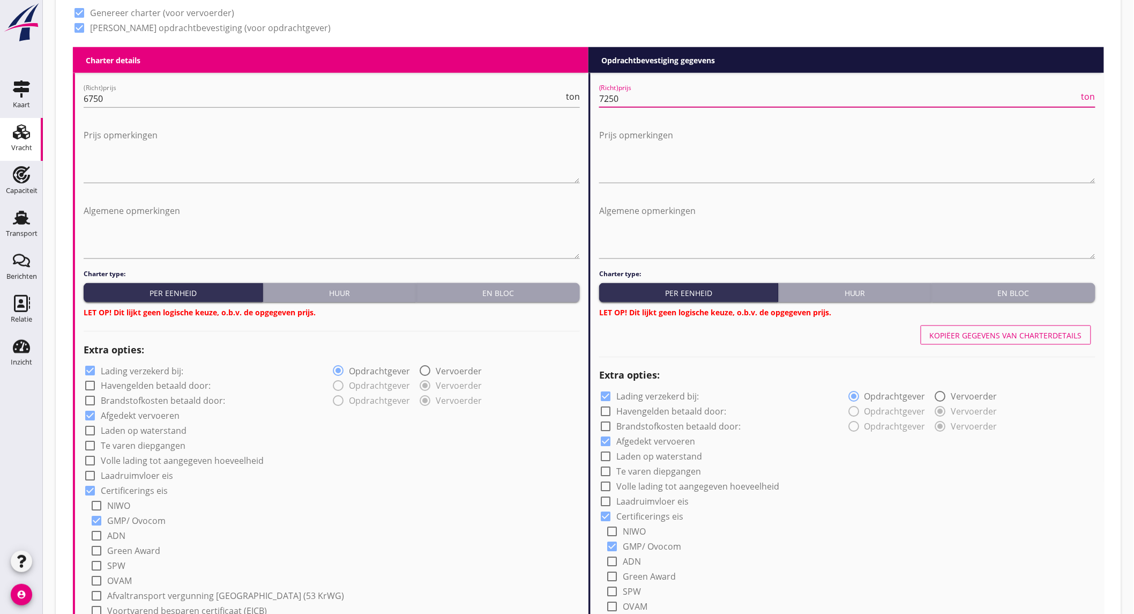
type input "7250"
click at [513, 289] on div "En bloc" at bounding box center [498, 292] width 155 height 11
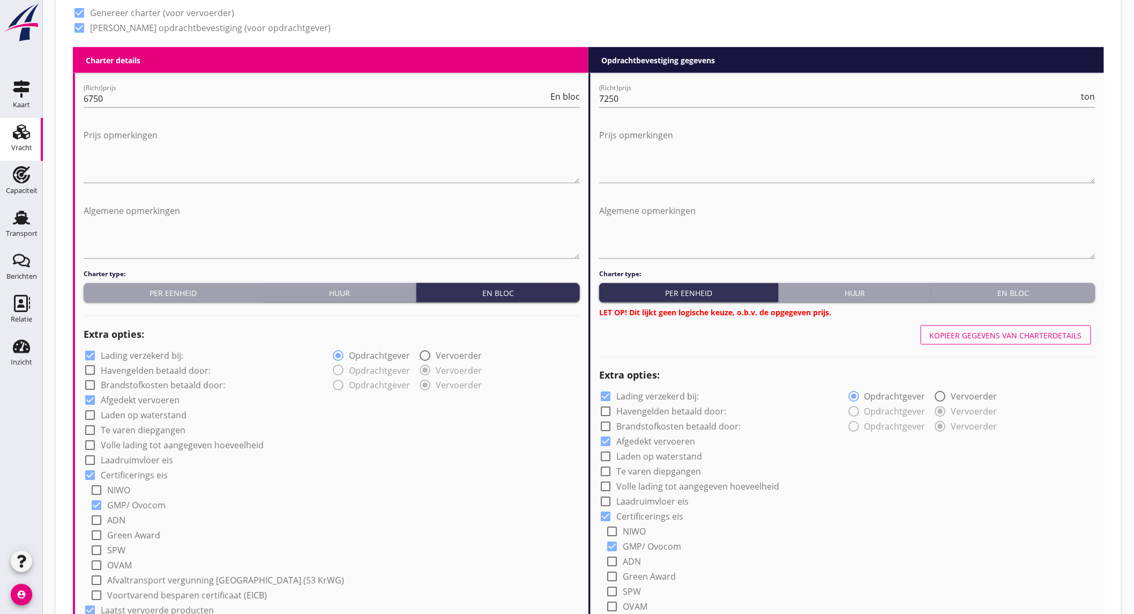
click at [1019, 289] on div "En bloc" at bounding box center [1013, 292] width 155 height 11
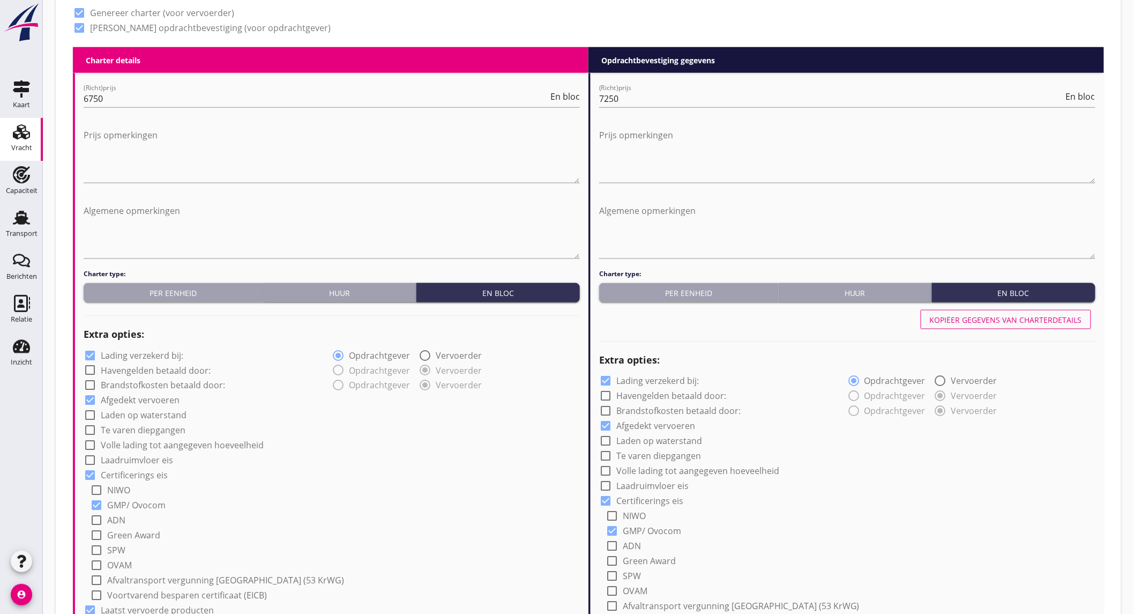
click at [123, 354] on label "Lading verzekerd bij:" at bounding box center [142, 355] width 83 height 11
checkbox input "false"
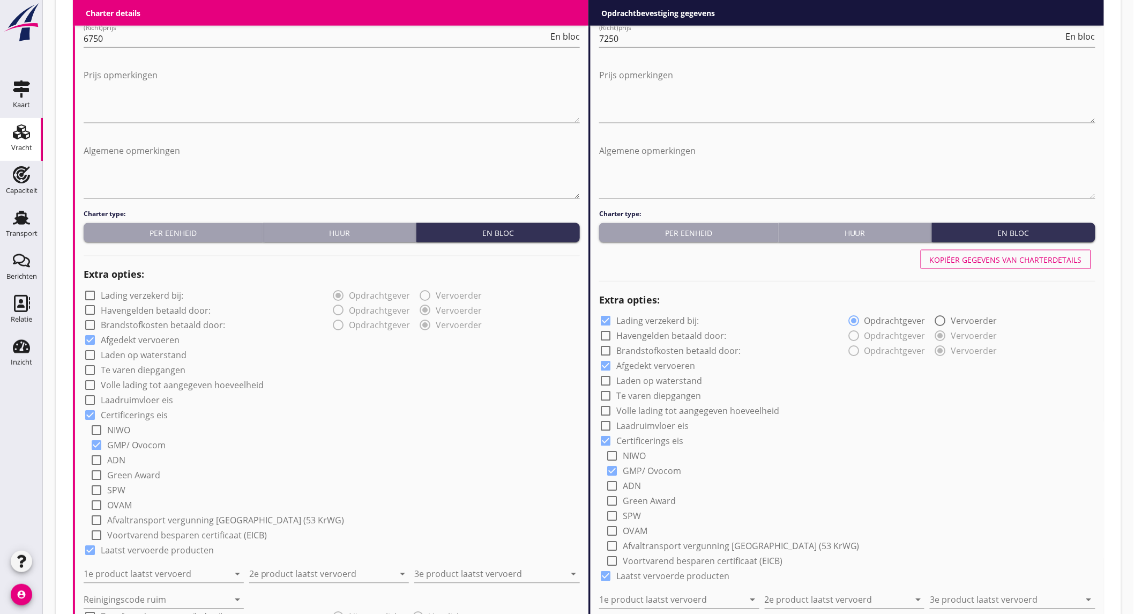
scroll to position [595, 0]
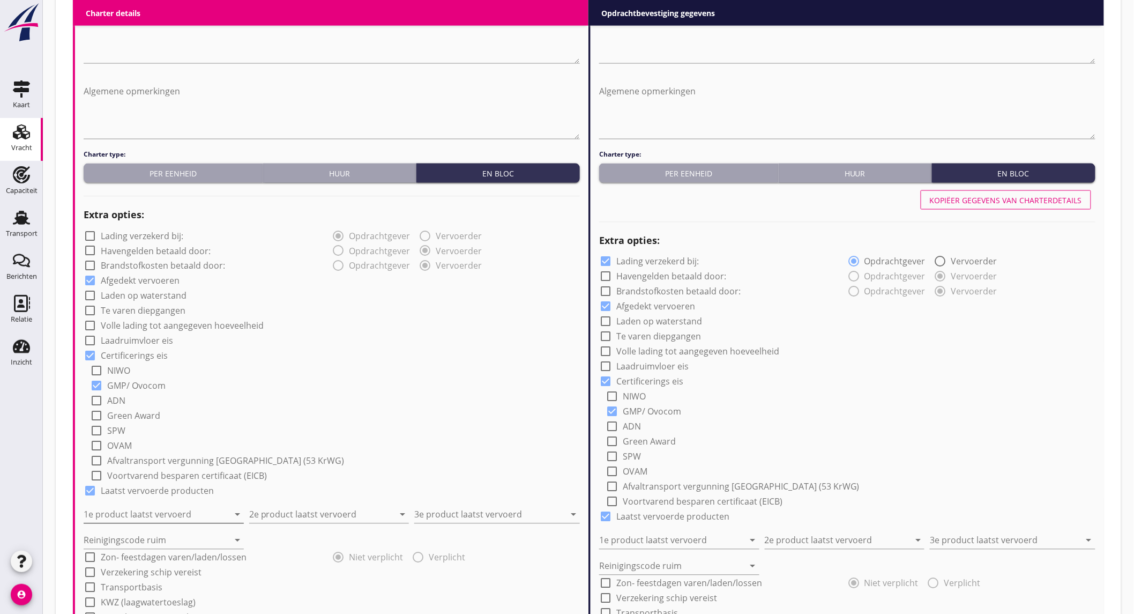
click at [164, 517] on input "1e product laatst vervoerd" at bounding box center [156, 514] width 145 height 17
click at [185, 458] on div "Suikerbietenpulppellets (1794)" at bounding box center [163, 462] width 143 height 13
type input "Suikerbietenpulppellets (1794)"
click at [293, 513] on input "2e product laatst vervoerd" at bounding box center [321, 514] width 145 height 17
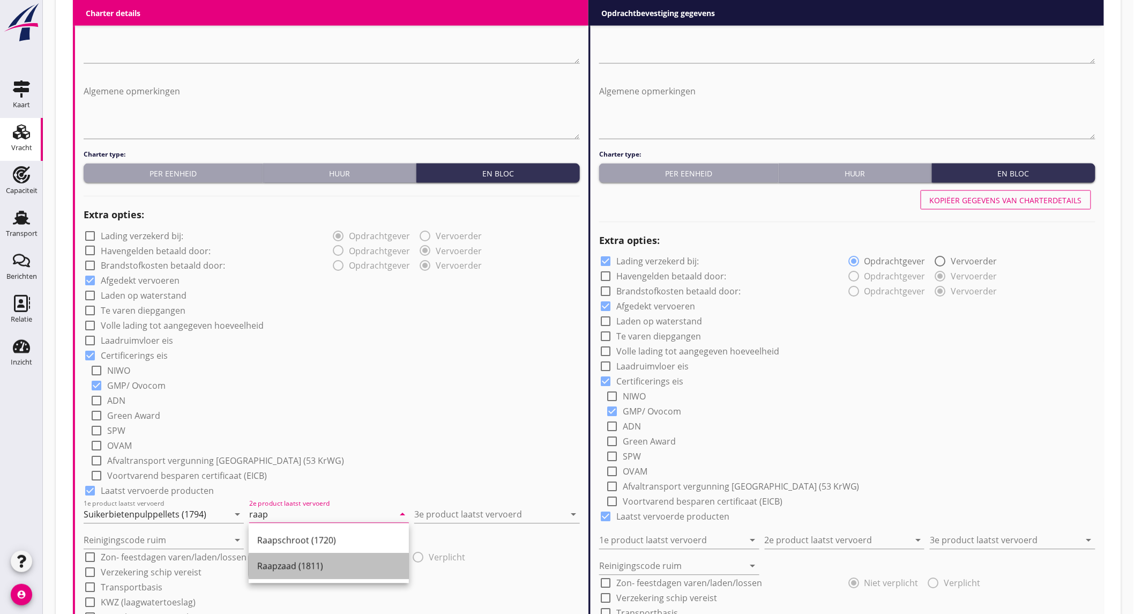
click at [297, 554] on div "Raapzaad (1811)" at bounding box center [328, 566] width 143 height 26
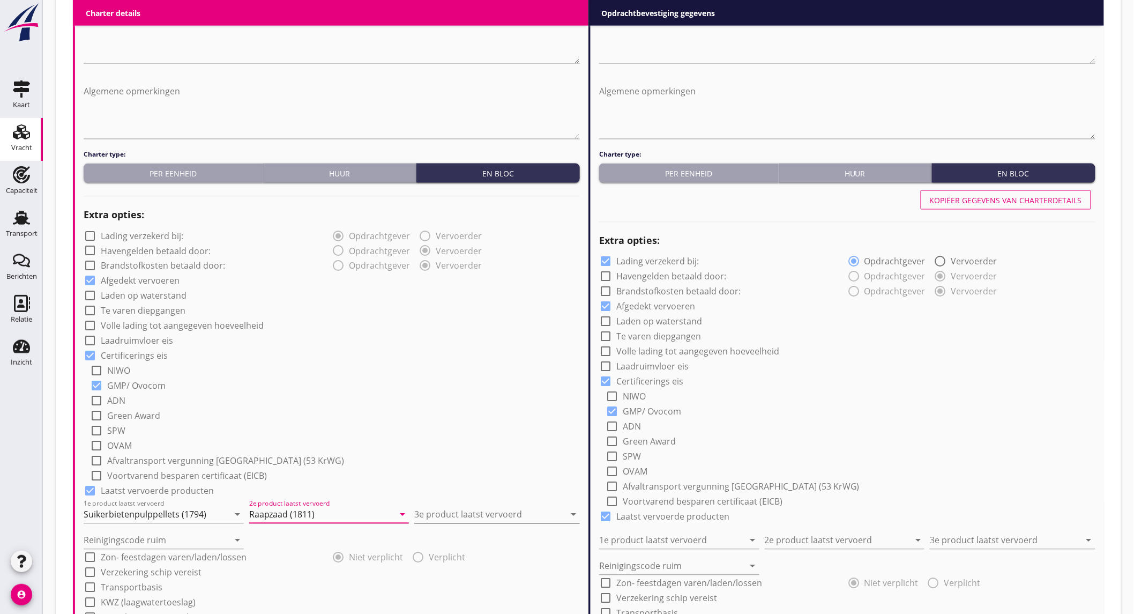
type input "Raapzaad (1811)"
click at [480, 510] on input "3e product laatst vervoerd" at bounding box center [489, 514] width 151 height 17
click at [467, 511] on input "raapz" at bounding box center [489, 514] width 151 height 17
click at [465, 543] on div "Raapschroot (1720)" at bounding box center [497, 540] width 148 height 13
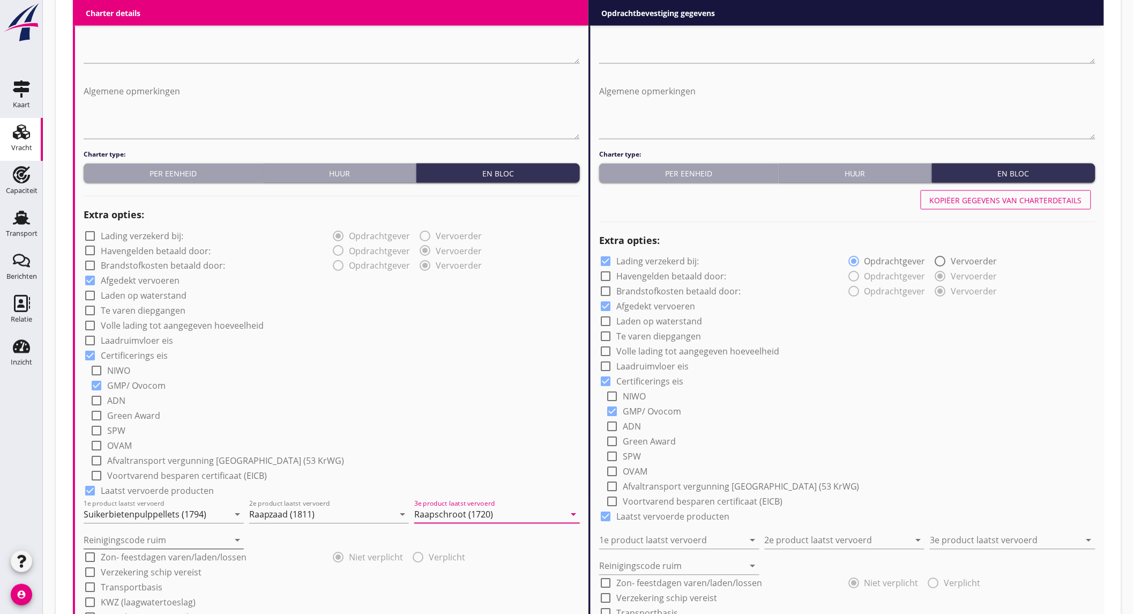
type input "Raapschroot (1720)"
click at [135, 543] on input "Reinigingscode ruim" at bounding box center [156, 540] width 145 height 17
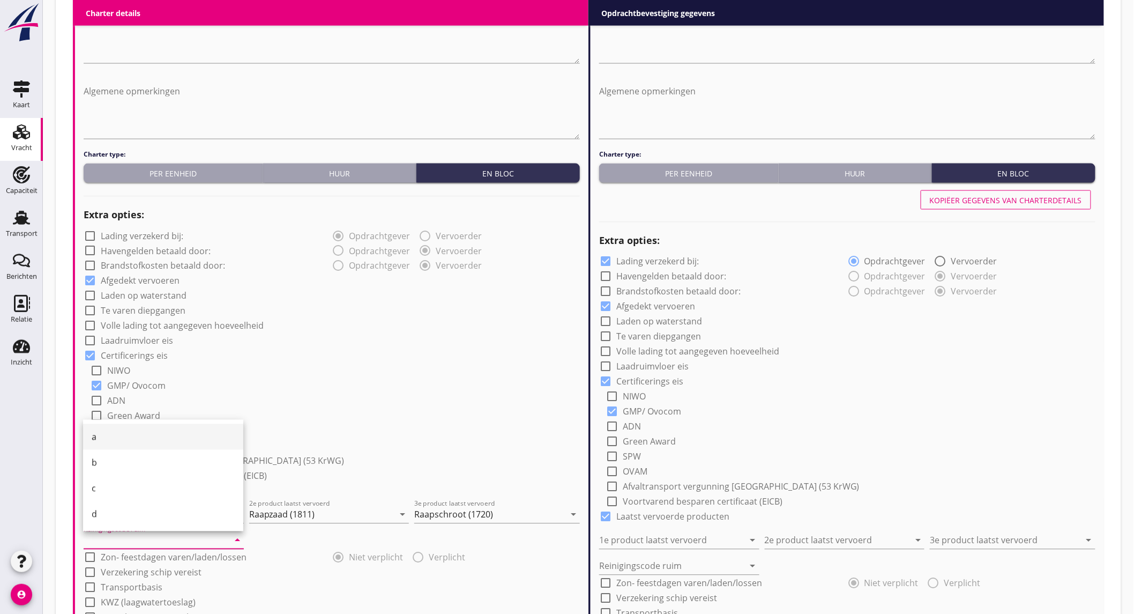
click at [103, 438] on div "a" at bounding box center [163, 436] width 143 height 13
type input "a"
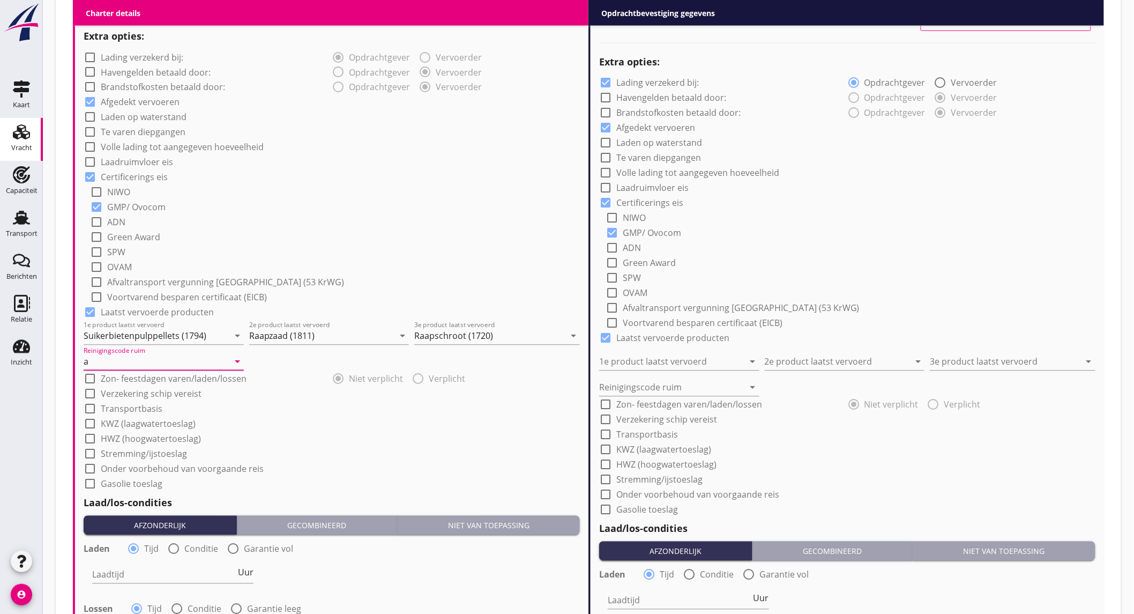
scroll to position [893, 0]
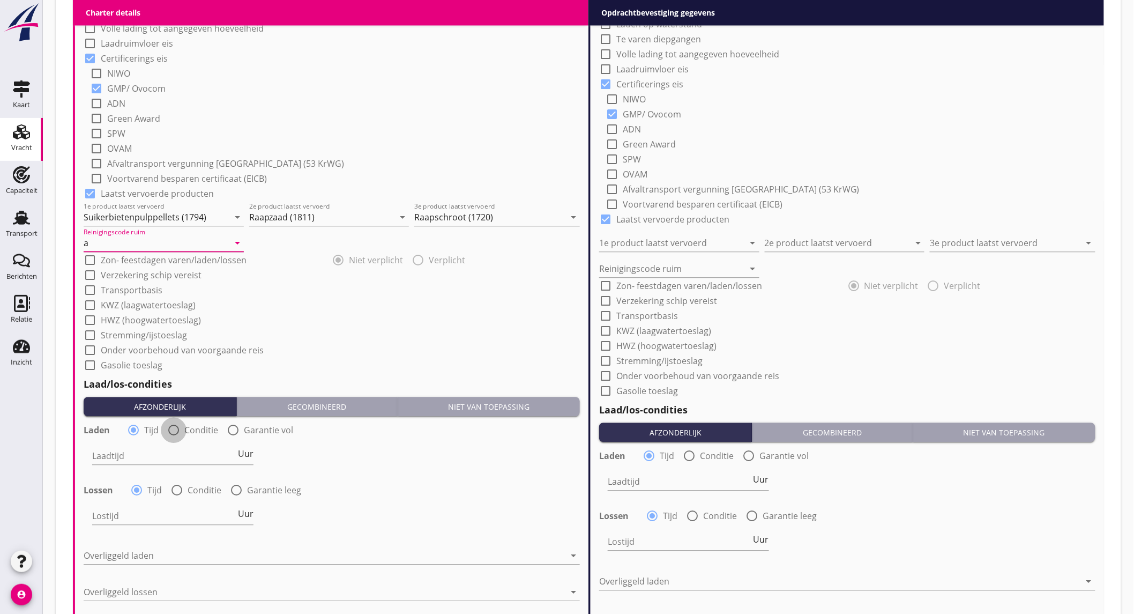
click at [173, 430] on div at bounding box center [174, 430] width 18 height 18
radio input "false"
radio input "true"
click at [173, 451] on div at bounding box center [206, 455] width 228 height 17
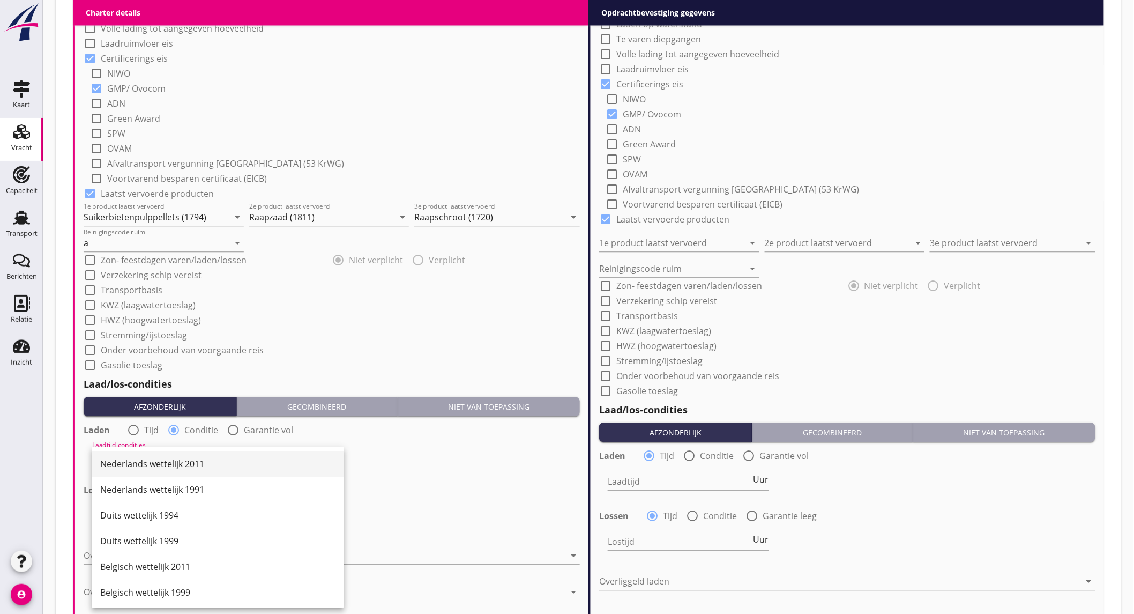
click at [169, 458] on div "Nederlands wettelijk 2011" at bounding box center [217, 463] width 235 height 13
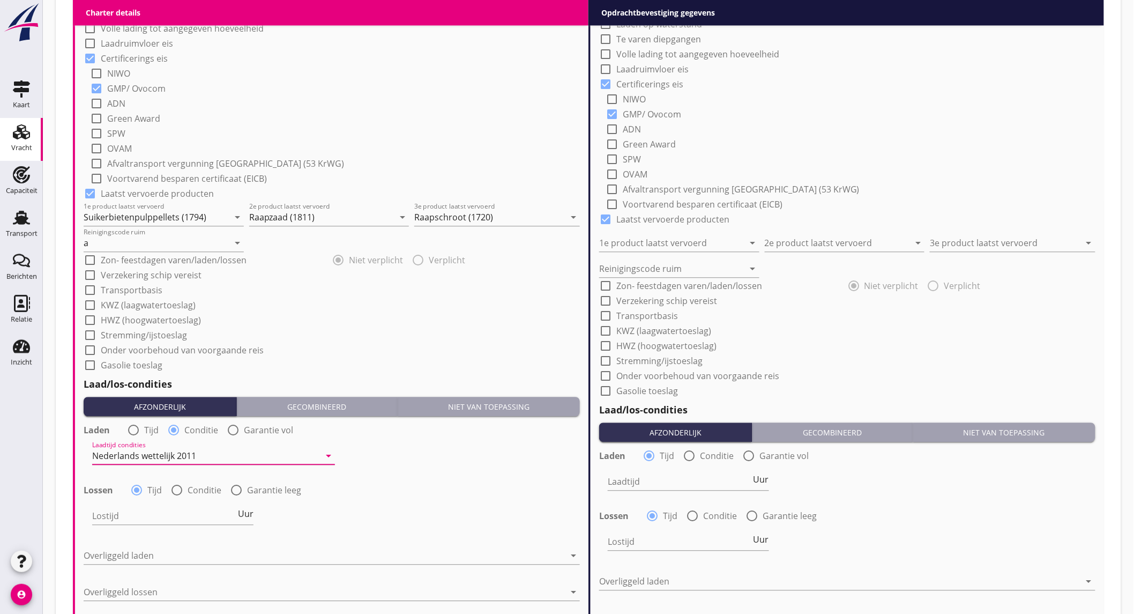
click at [173, 491] on div at bounding box center [177, 490] width 18 height 18
radio input "false"
radio input "true"
click at [173, 512] on div at bounding box center [206, 515] width 228 height 17
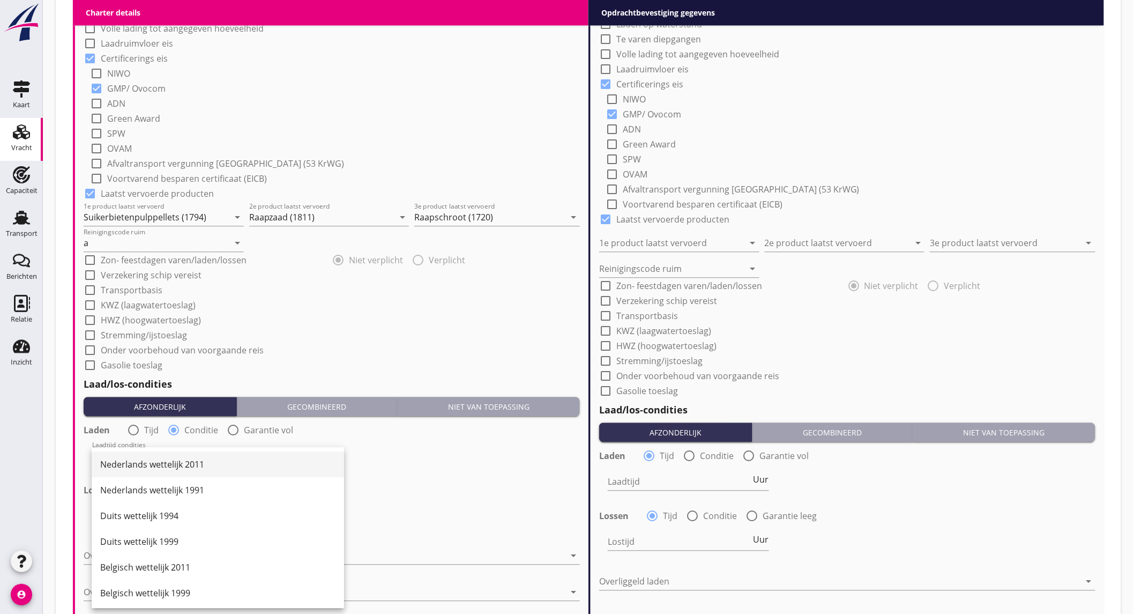
click at [171, 469] on div "Nederlands wettelijk 2011" at bounding box center [217, 464] width 235 height 13
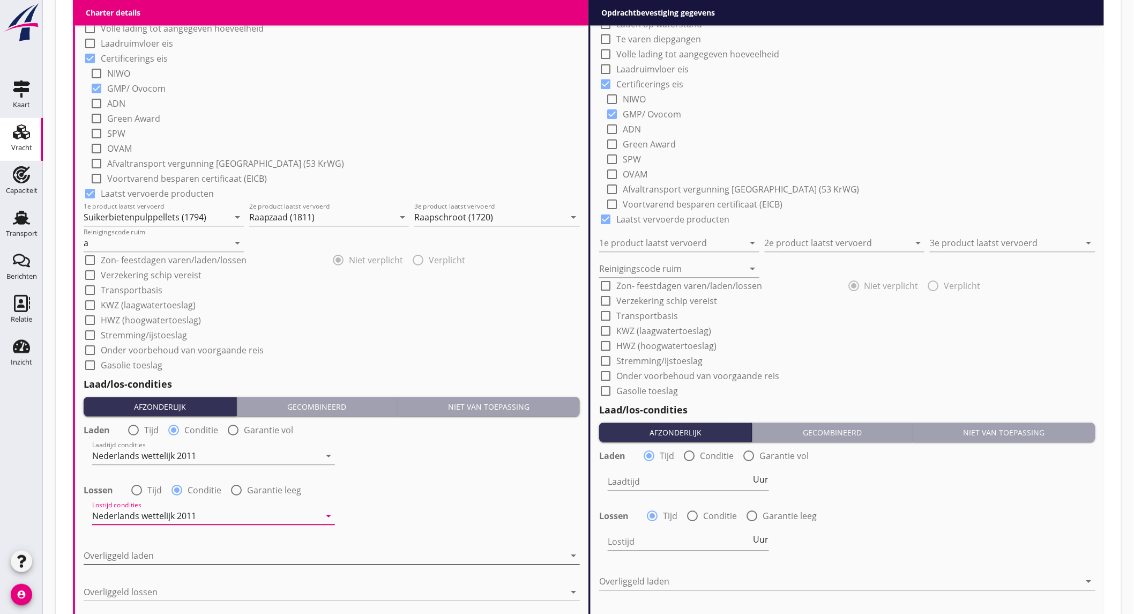
click at [159, 552] on div at bounding box center [324, 555] width 481 height 17
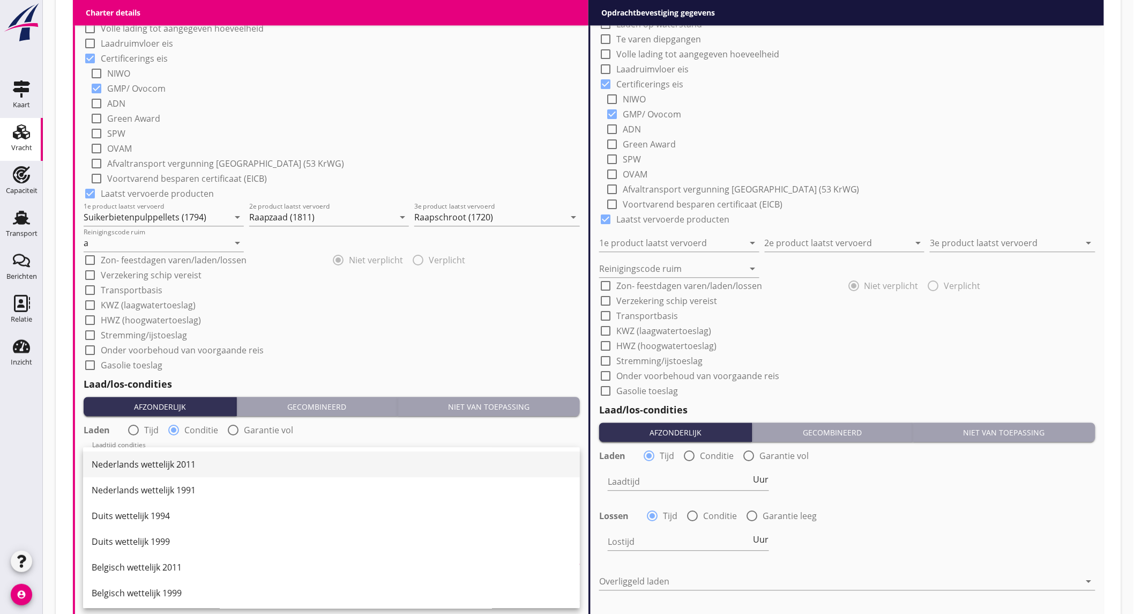
click at [161, 470] on div "Nederlands wettelijk 2011" at bounding box center [332, 464] width 480 height 26
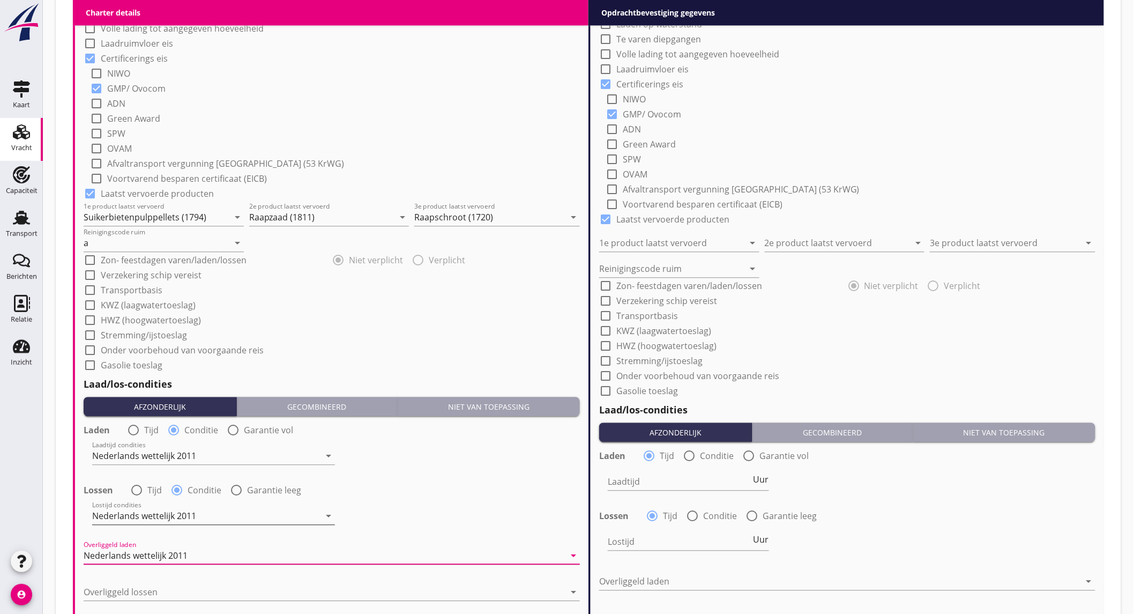
click at [195, 511] on div "Nederlands wettelijk 2011" at bounding box center [144, 516] width 104 height 10
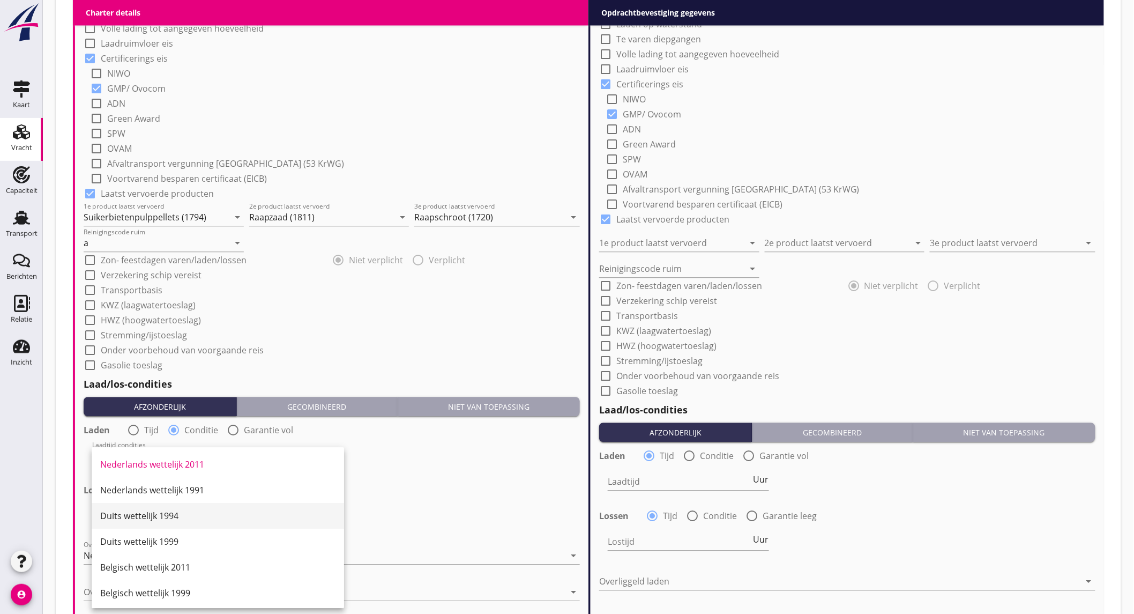
scroll to position [59, 0]
click at [210, 512] on div "Belgisch wettelijk 2011" at bounding box center [217, 507] width 235 height 13
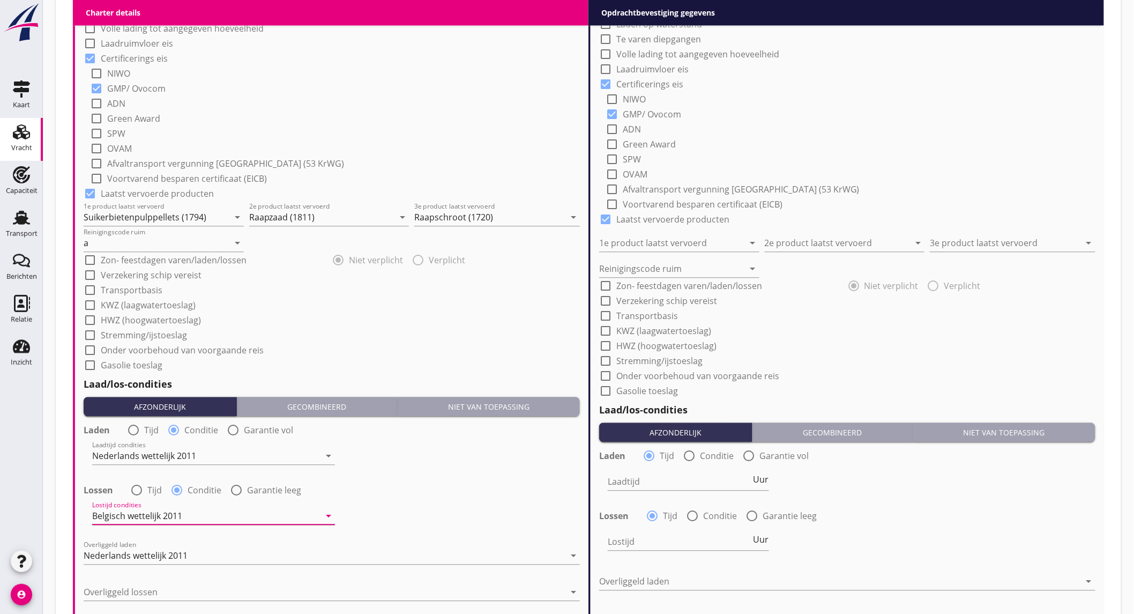
click at [178, 511] on div "Belgisch wettelijk 2011" at bounding box center [137, 516] width 90 height 10
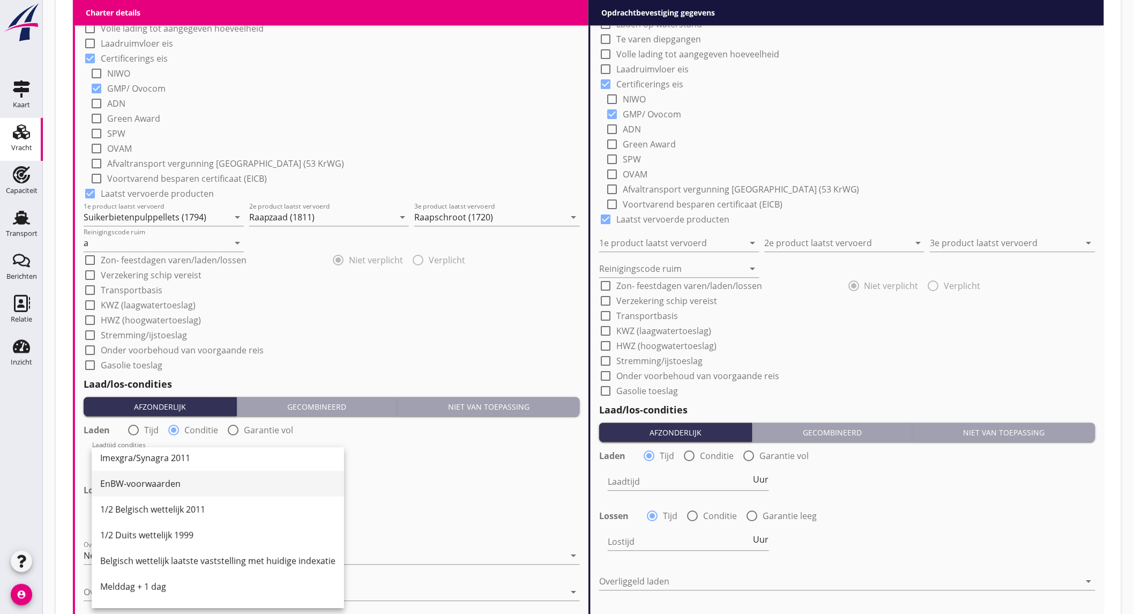
scroll to position [297, 0]
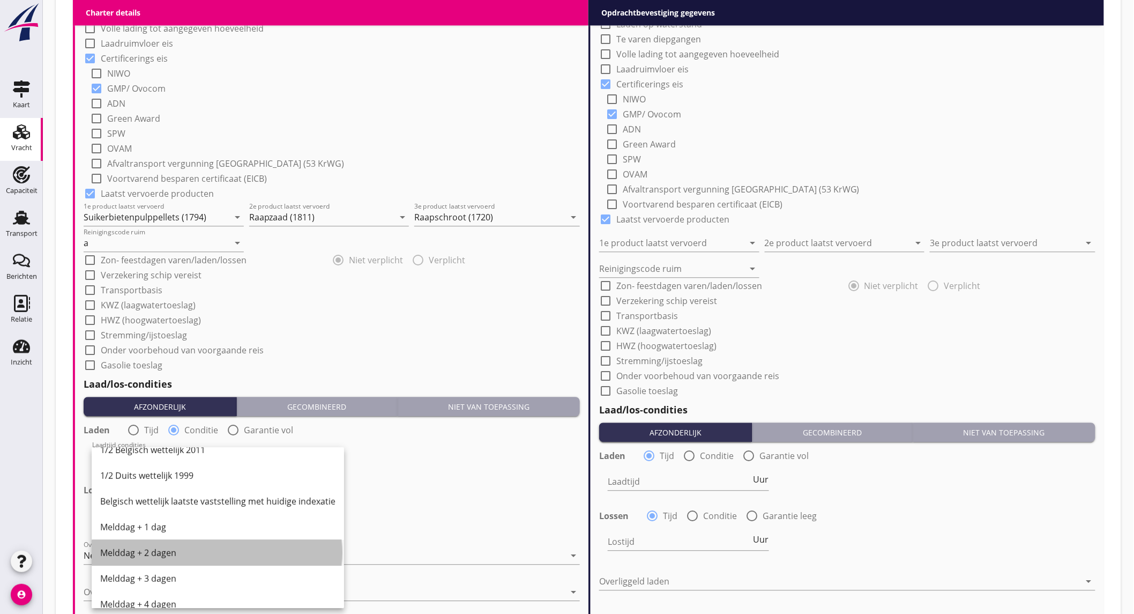
click at [170, 553] on div "Melddag + 2 dagen" at bounding box center [217, 552] width 235 height 13
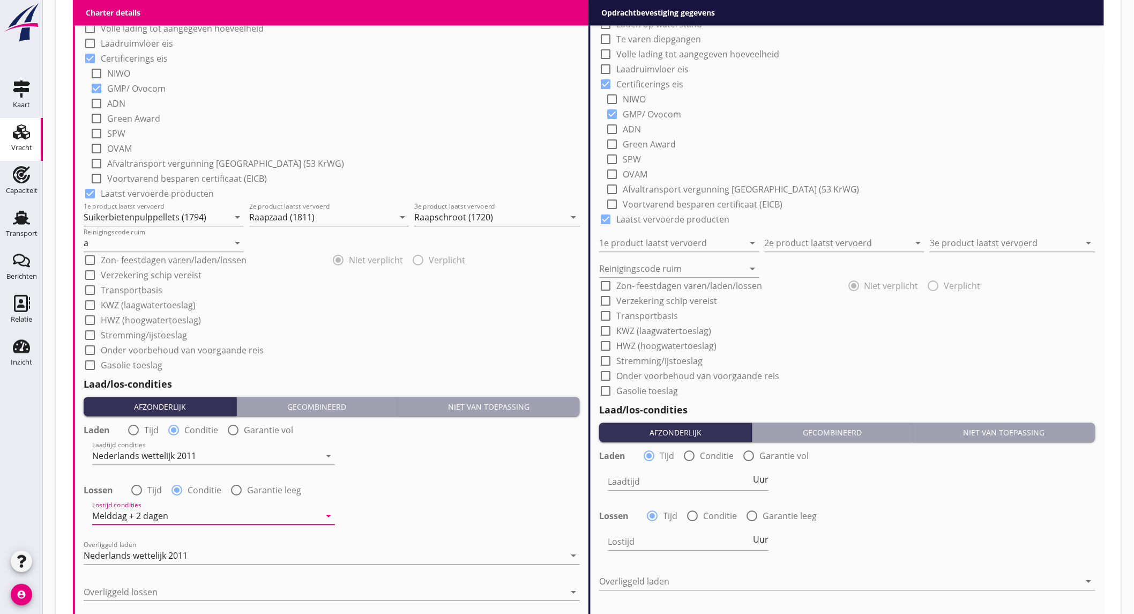
click at [156, 593] on div at bounding box center [324, 591] width 481 height 17
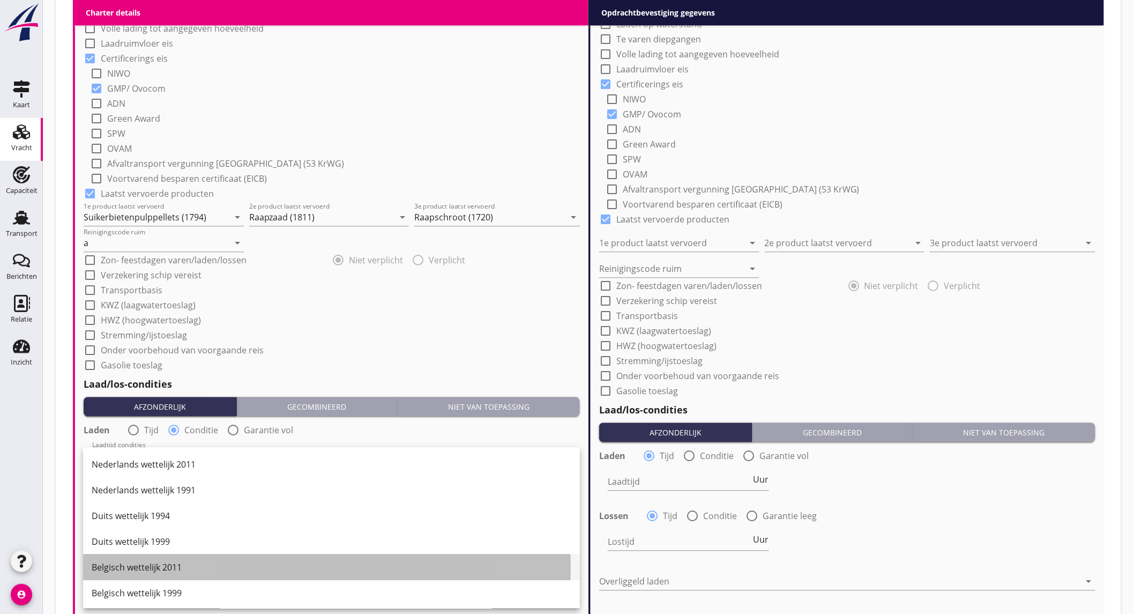
click at [164, 570] on div "Belgisch wettelijk 2011" at bounding box center [332, 567] width 480 height 13
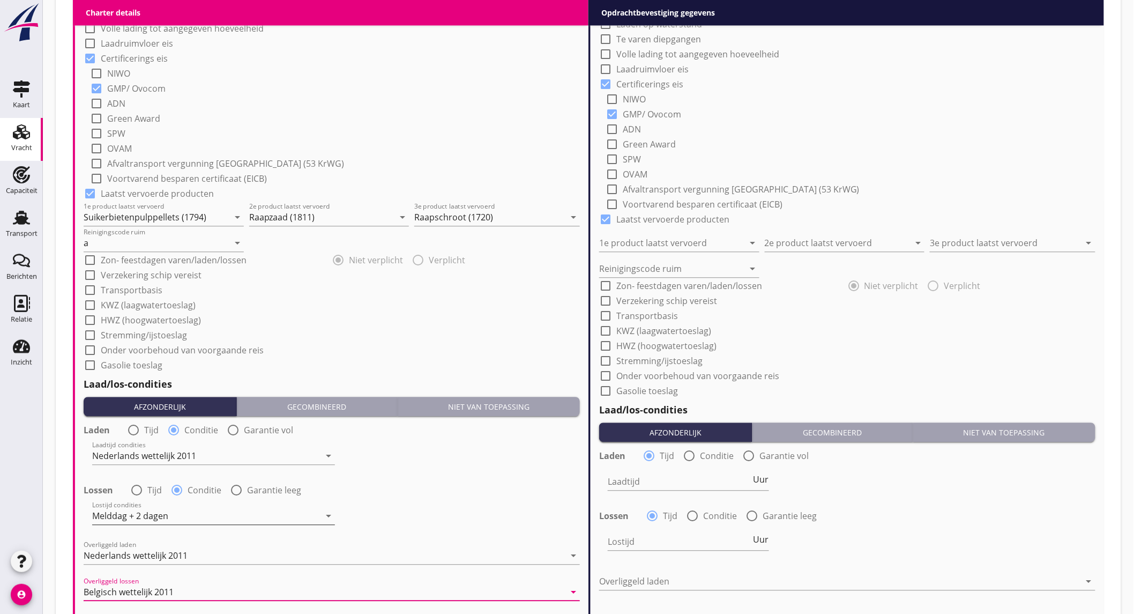
scroll to position [1072, 0]
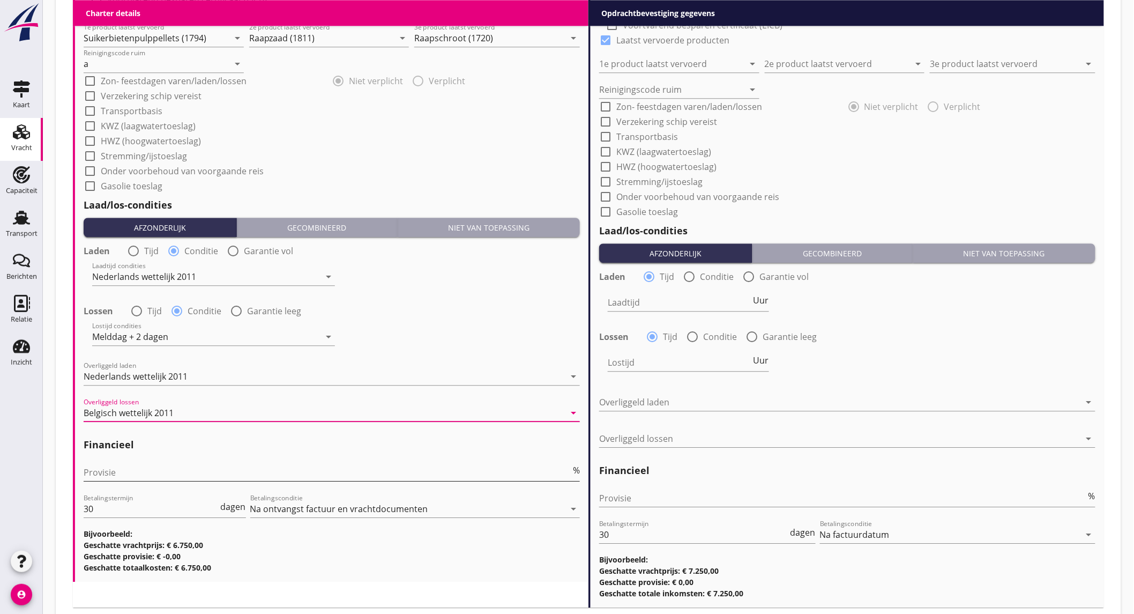
click at [240, 466] on input "Provisie" at bounding box center [327, 472] width 487 height 17
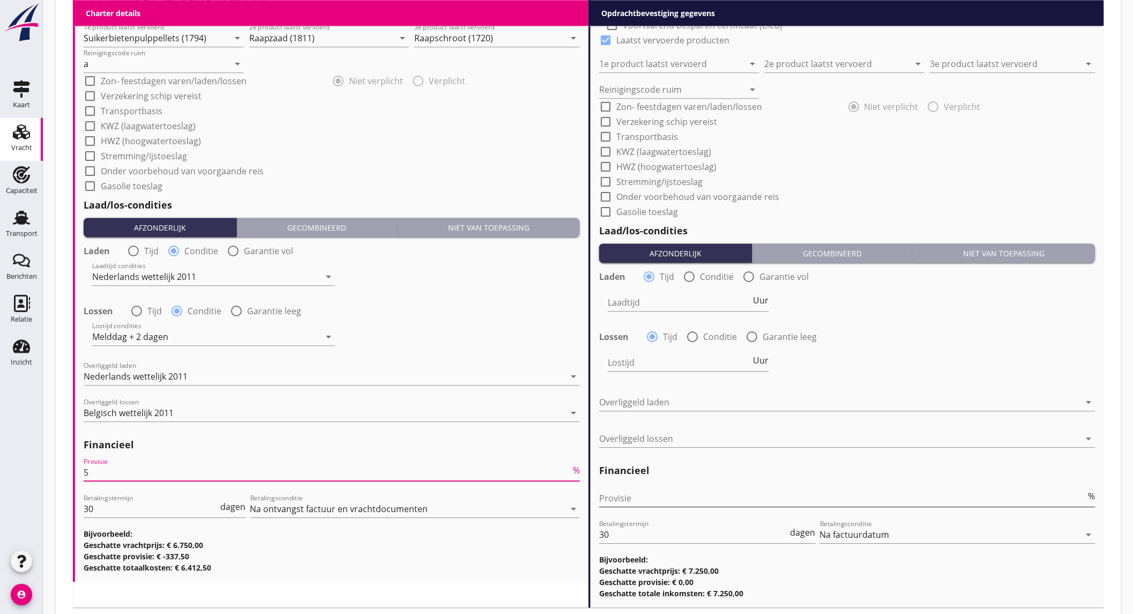
type input "5"
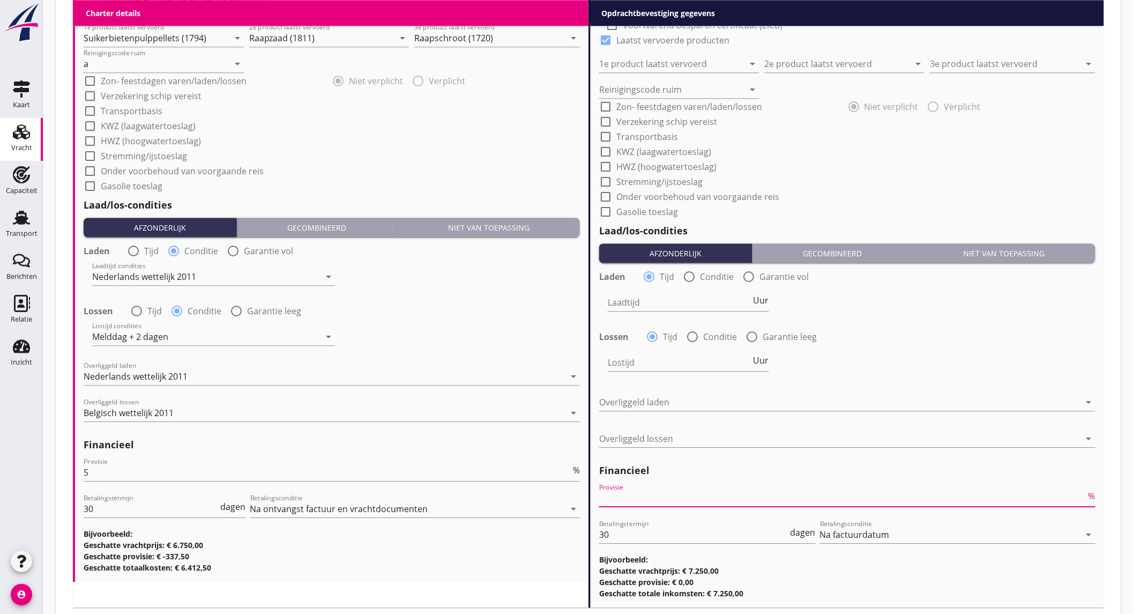
click at [620, 491] on input "Provisie" at bounding box center [842, 497] width 487 height 17
type input "2"
type input "2.5"
click at [916, 354] on div "Lostijd Uur" at bounding box center [847, 363] width 498 height 39
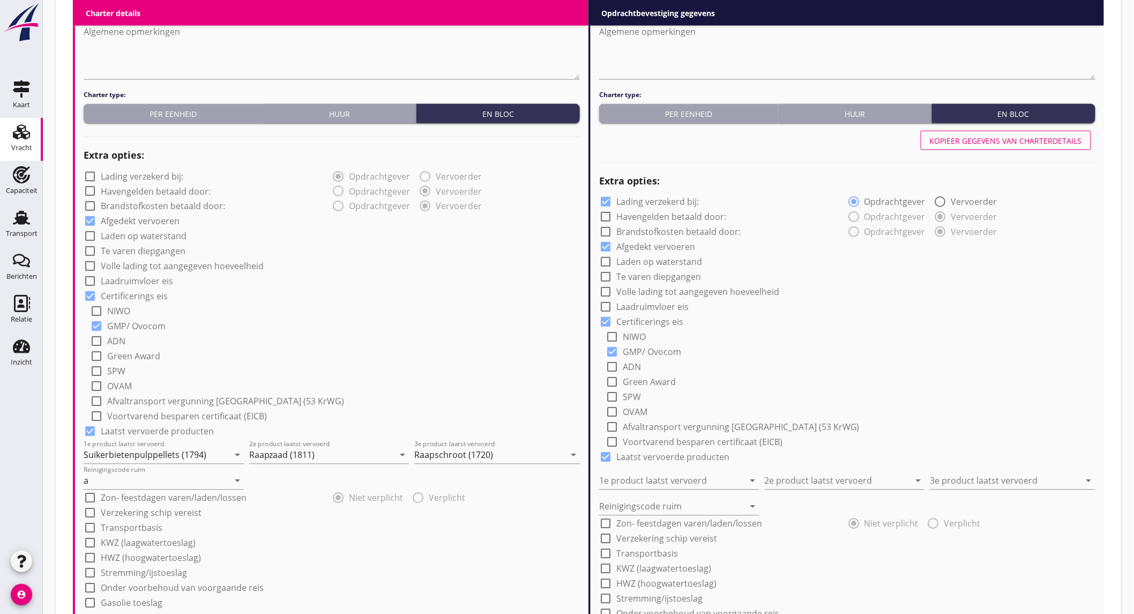
scroll to position [595, 0]
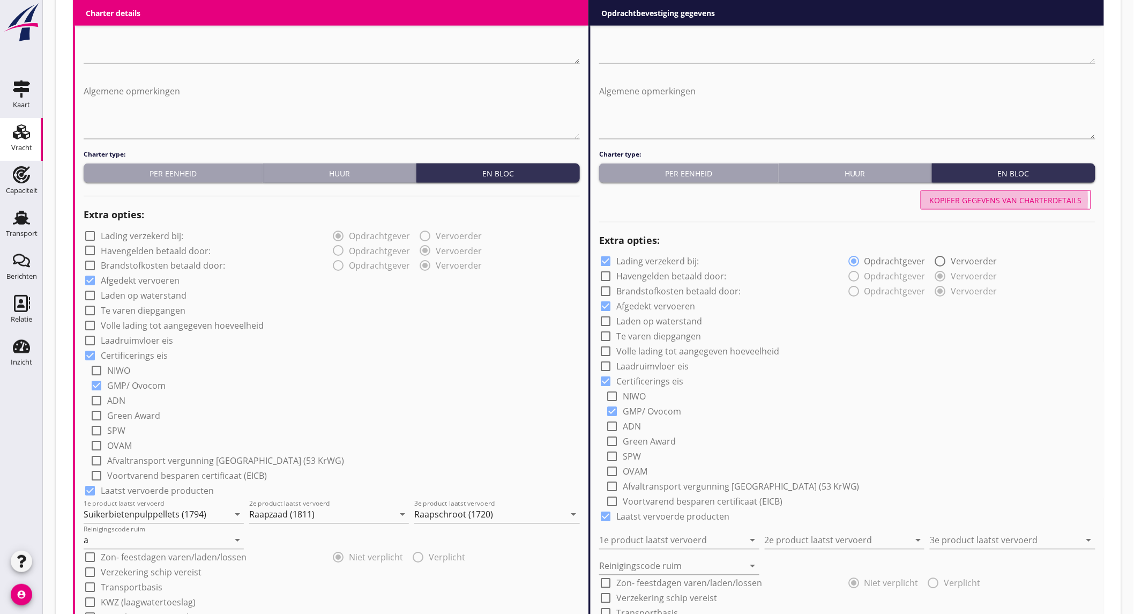
click at [981, 191] on button "Kopiëer gegevens van charterdetails" at bounding box center [1006, 199] width 170 height 19
checkbox input "false"
type input "Suikerbietenpulppellets (1794)"
type input "Raapzaad (1811)"
type input "Raapschroot (1720)"
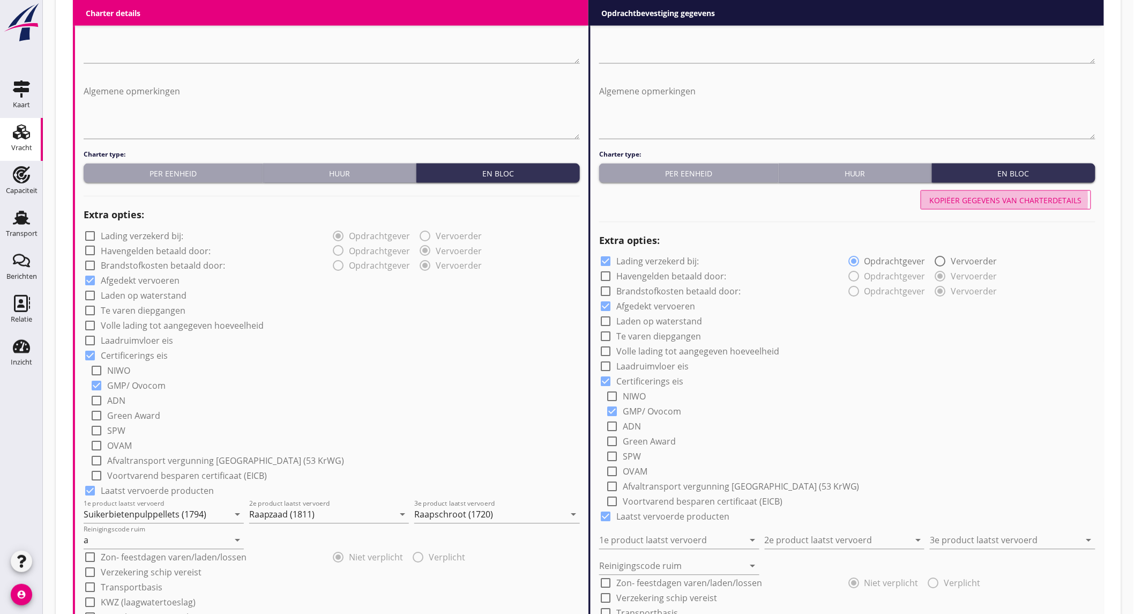
type input "a"
radio input "false"
radio input "true"
radio input "false"
radio input "true"
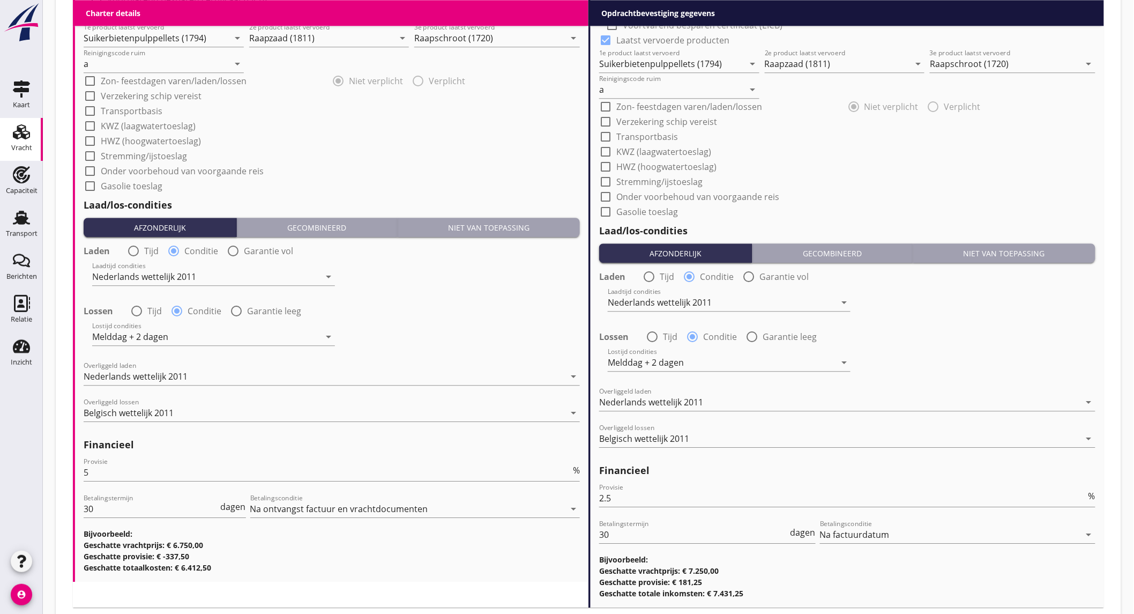
scroll to position [1137, 0]
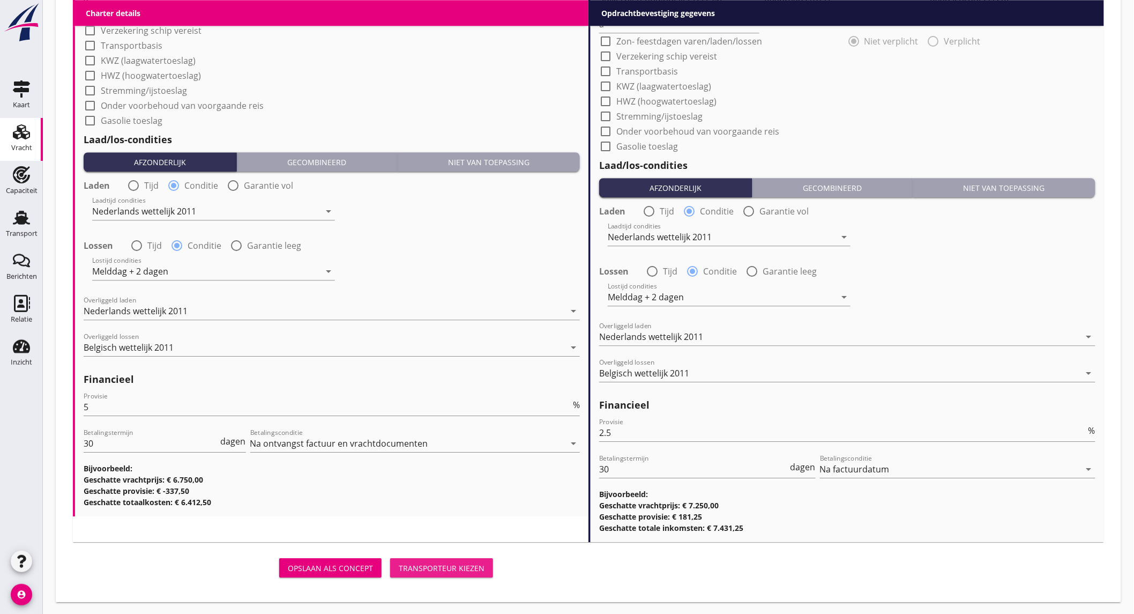
click at [420, 566] on div "Transporteur kiezen" at bounding box center [442, 567] width 86 height 11
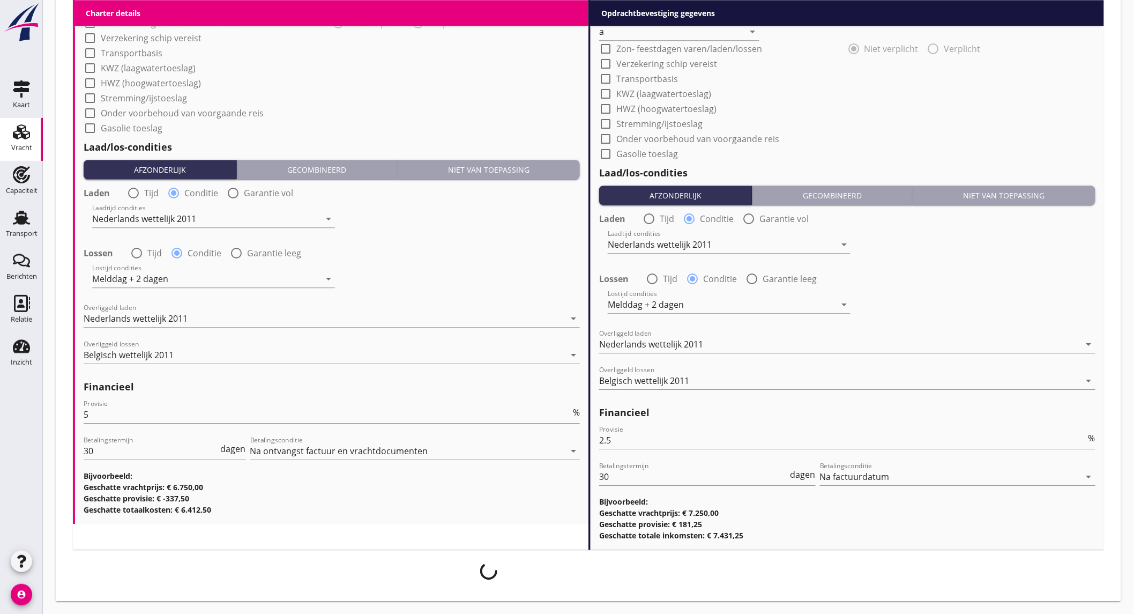
scroll to position [1129, 0]
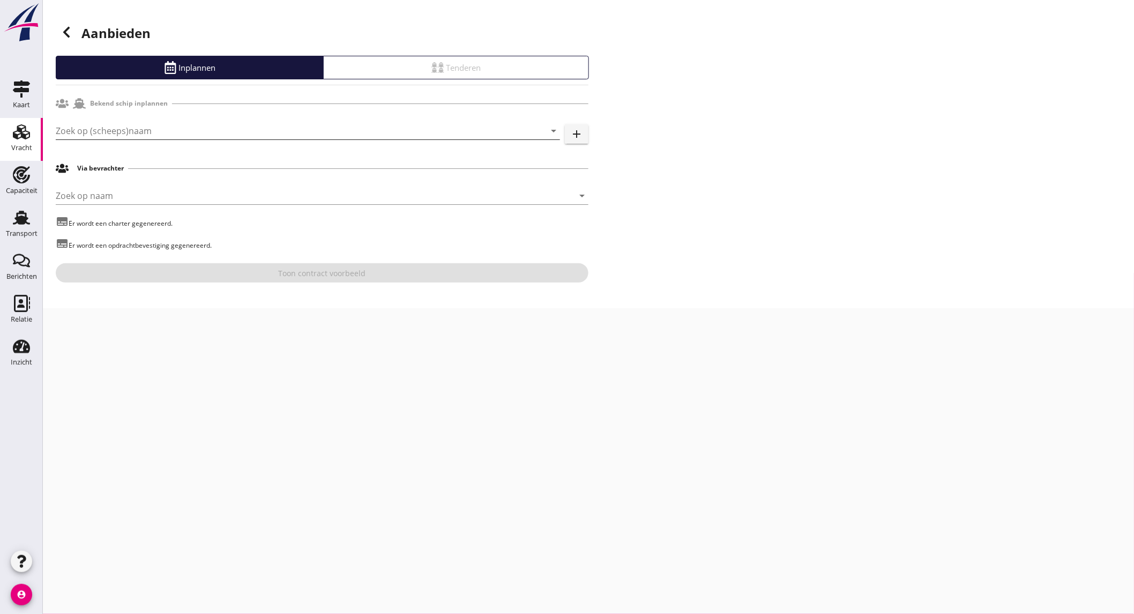
click at [148, 136] on input "Zoek op (scheeps)naam" at bounding box center [293, 130] width 474 height 17
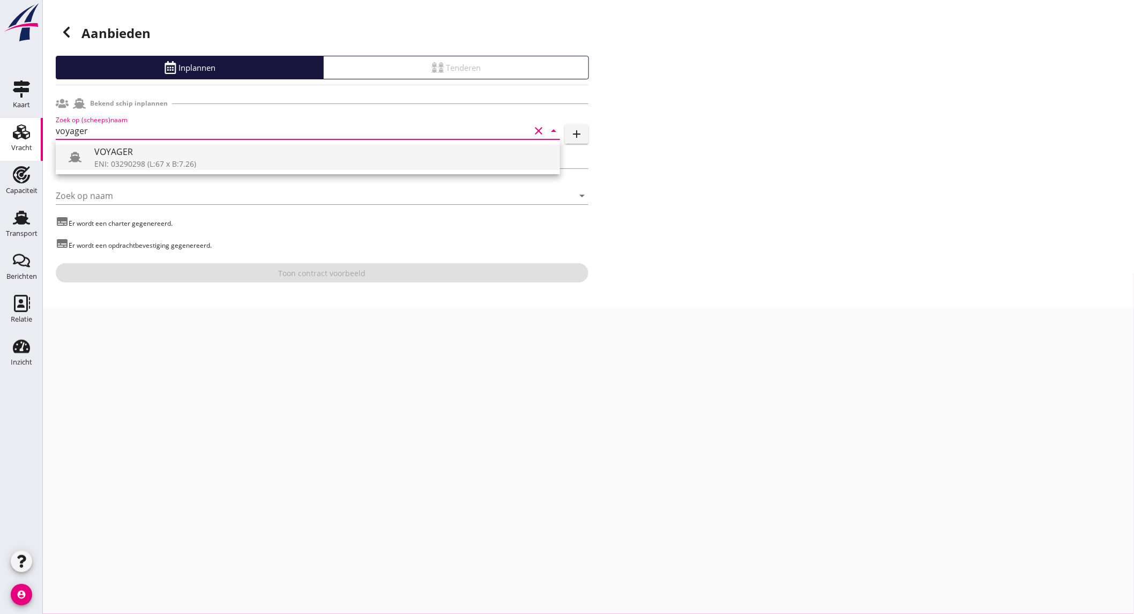
click at [147, 158] on div "VOYAGER" at bounding box center [322, 151] width 457 height 13
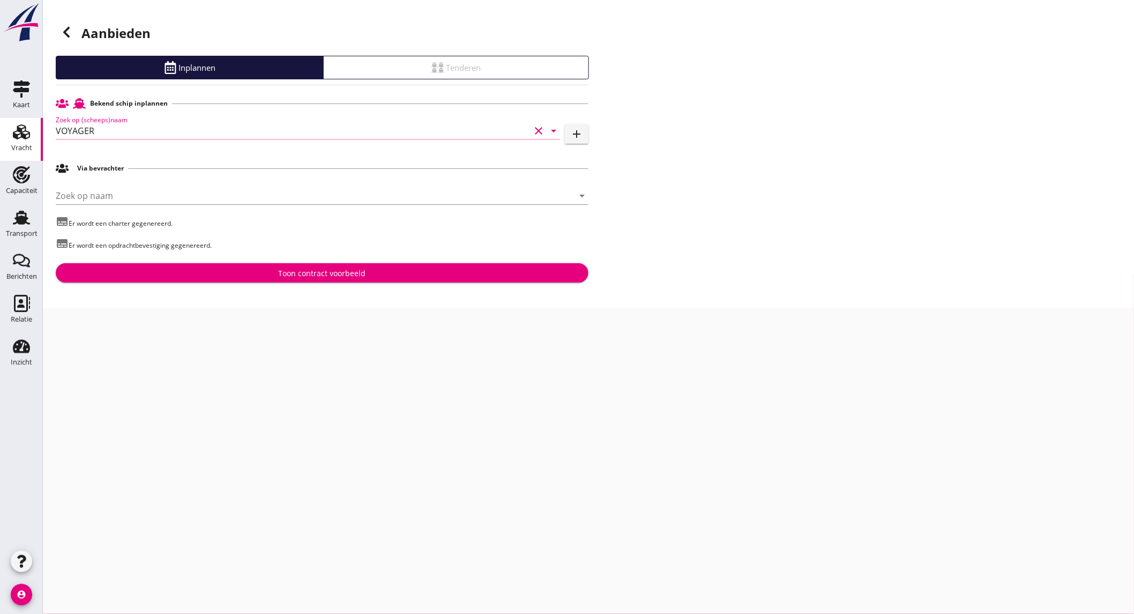
type input "VOYAGER"
click at [279, 274] on div "Toon contract voorbeeld" at bounding box center [322, 272] width 87 height 11
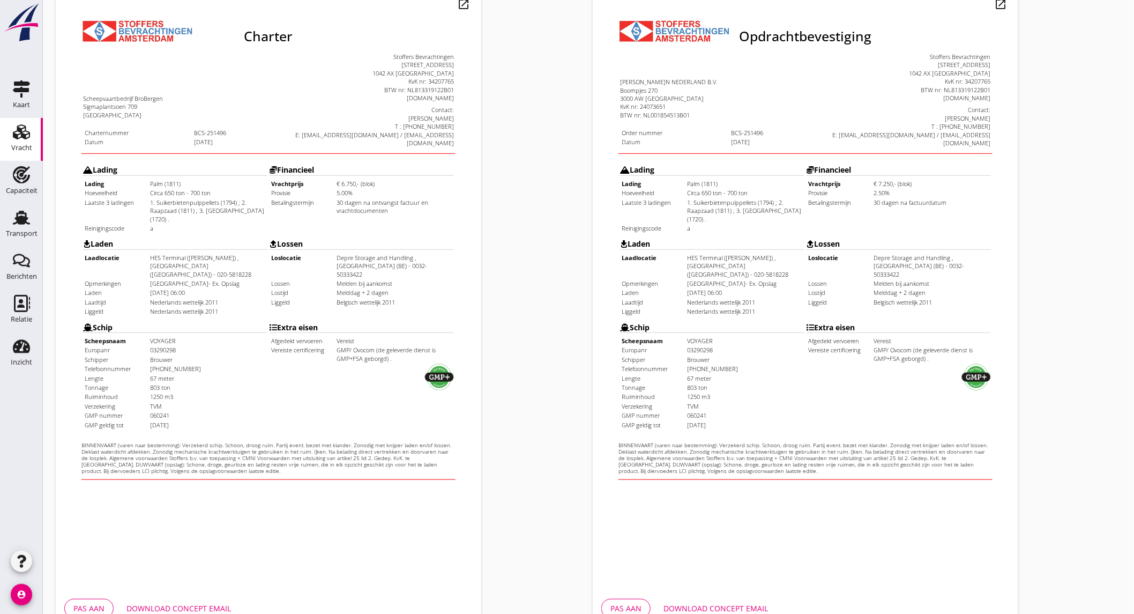
scroll to position [179, 0]
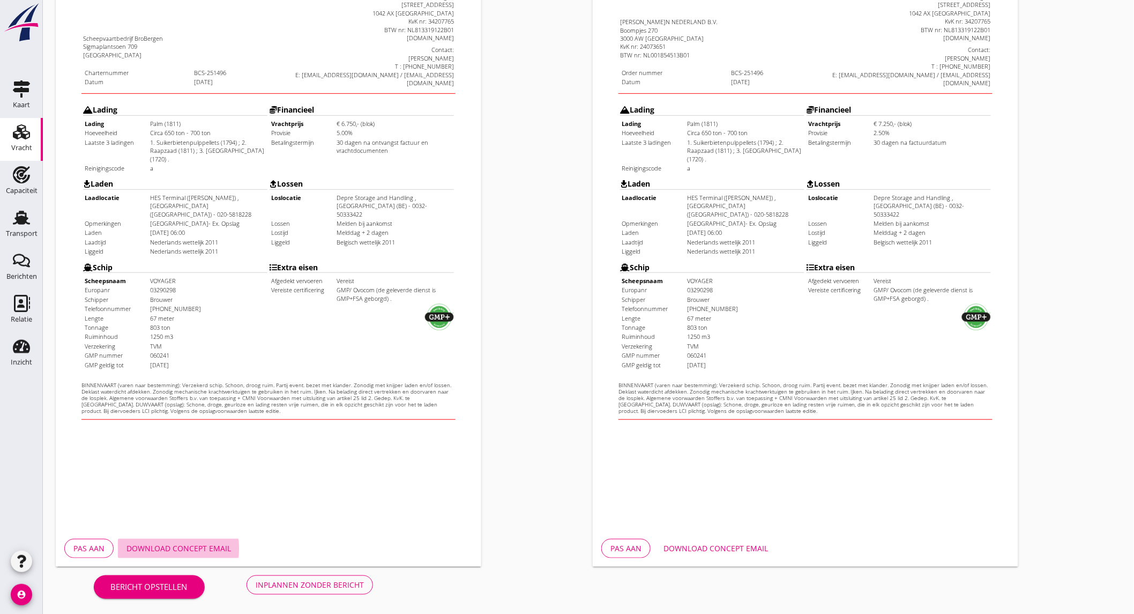
click at [190, 539] on button "Download concept email" at bounding box center [179, 548] width 122 height 19
click at [707, 550] on div "Download concept email" at bounding box center [715, 547] width 105 height 11
click at [309, 580] on div "Inplannen zonder bericht" at bounding box center [310, 584] width 108 height 11
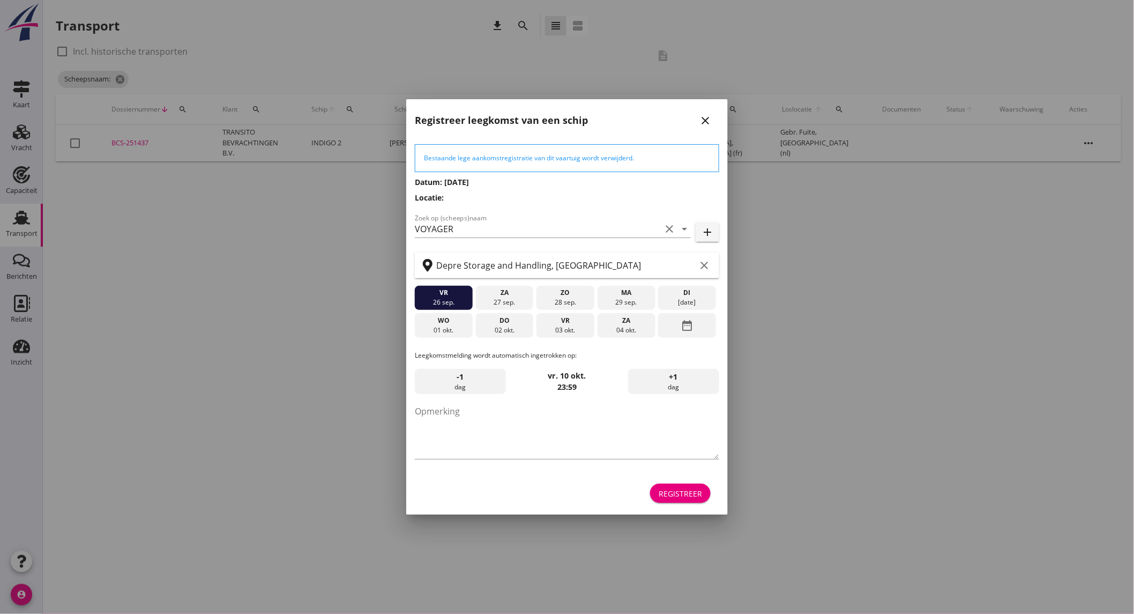
click at [505, 329] on div "02 okt." at bounding box center [504, 330] width 53 height 10
click at [665, 490] on div "Registreer" at bounding box center [680, 493] width 43 height 11
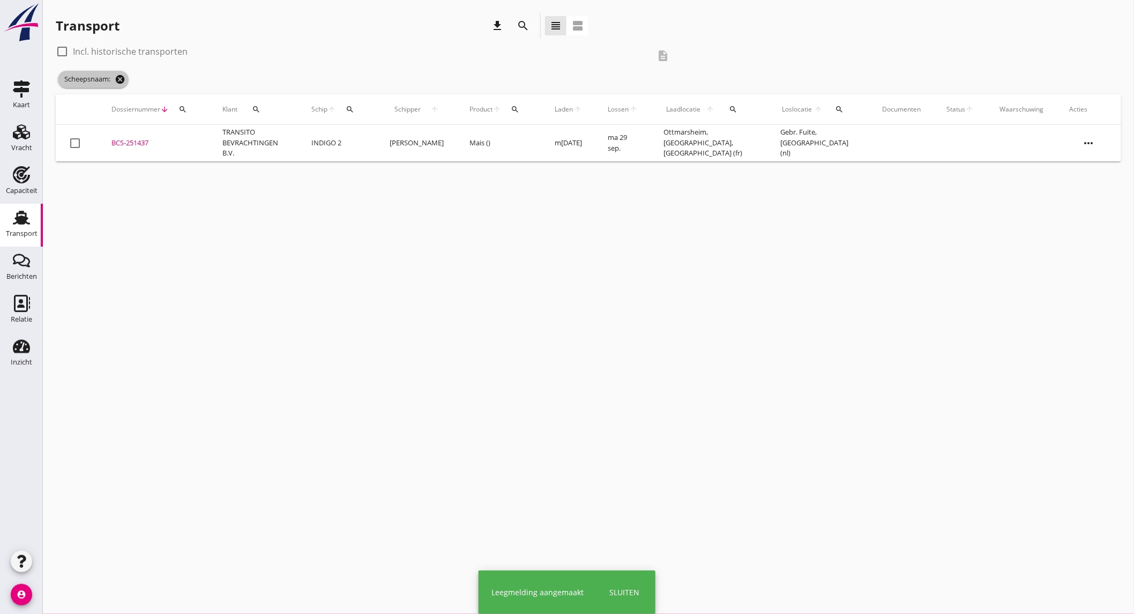
click at [123, 81] on icon "cancel" at bounding box center [120, 79] width 11 height 11
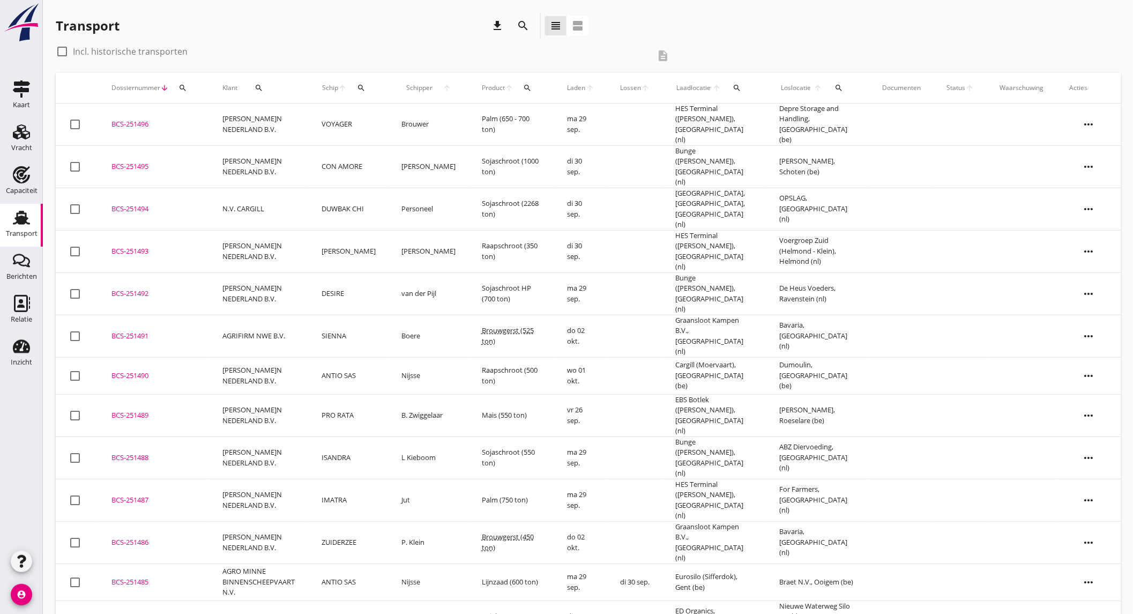
click at [202, 117] on td "BCS-251496 upload_file Drop hier uw bestand om het aan het dossier toe te voegen" at bounding box center [154, 124] width 111 height 42
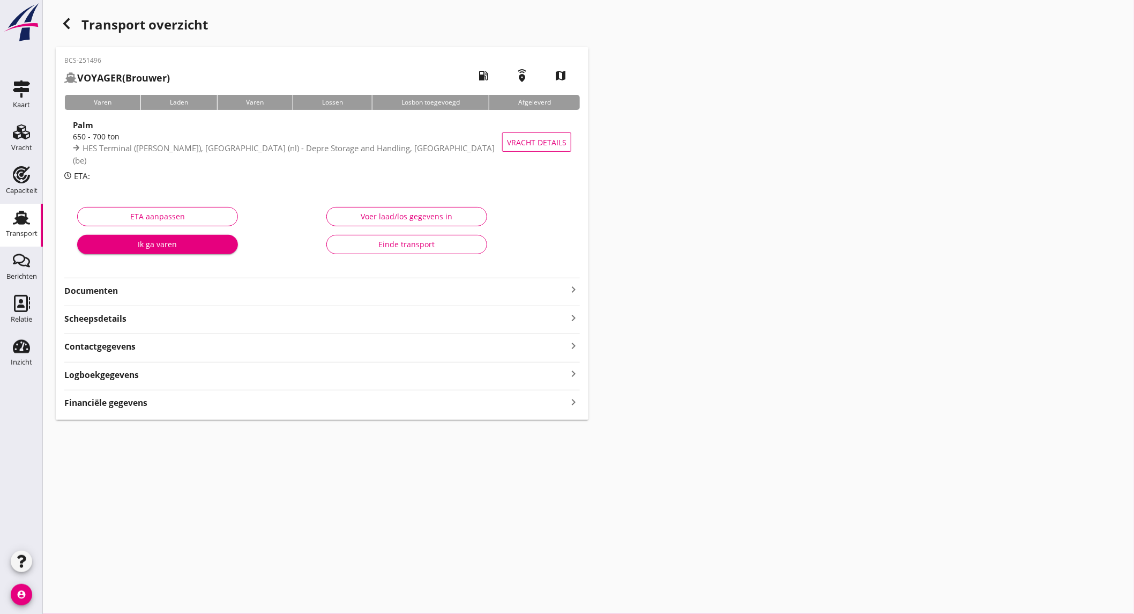
click at [177, 289] on strong "Documenten" at bounding box center [315, 291] width 503 height 12
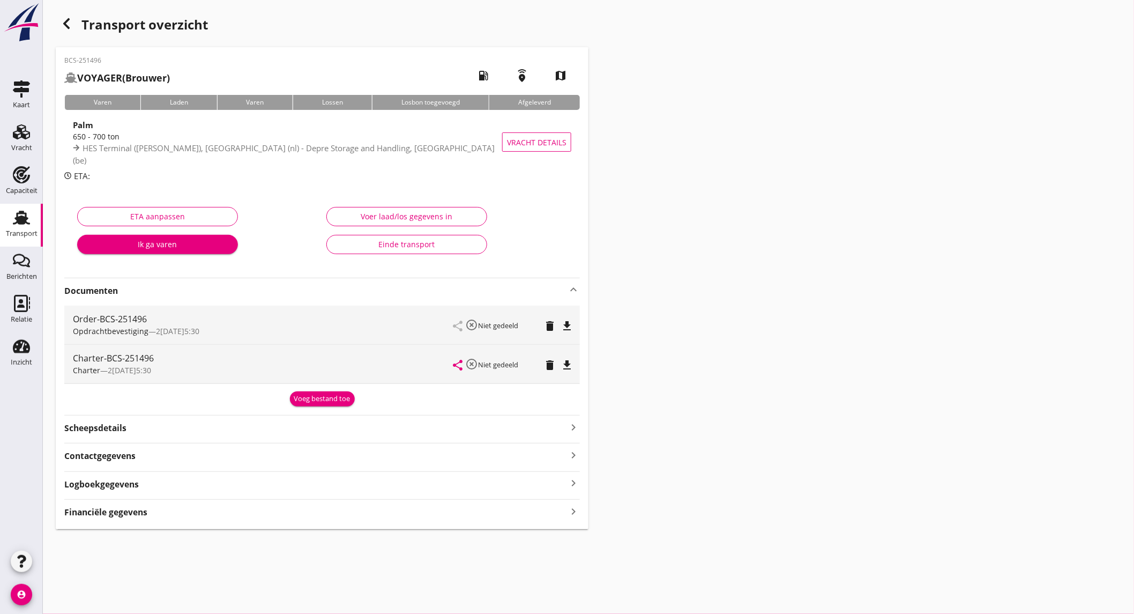
click at [575, 324] on div "Order-BCS-251496 Opdrachtbevestiging — [DATE] 15:30 share highlight_off Niet ge…" at bounding box center [322, 324] width 516 height 39
click at [566, 324] on icon "file_download" at bounding box center [567, 325] width 13 height 13
click at [561, 367] on icon "file_download" at bounding box center [567, 365] width 13 height 13
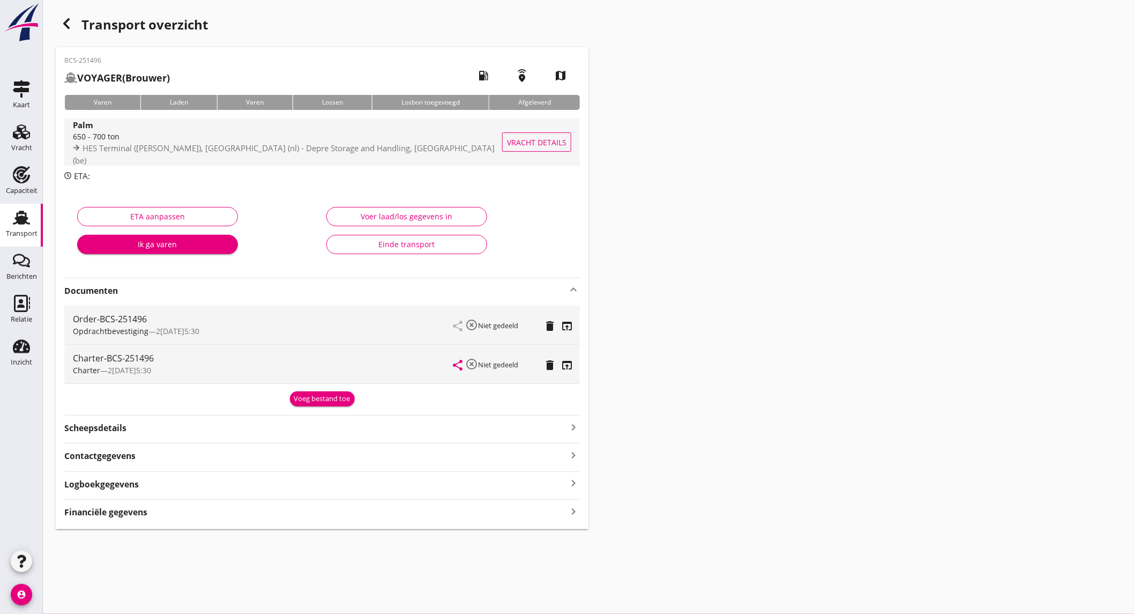
click at [300, 151] on span "HES Terminal ([PERSON_NAME]), [GEOGRAPHIC_DATA] (nl) - Depre Storage and Handli…" at bounding box center [284, 154] width 422 height 23
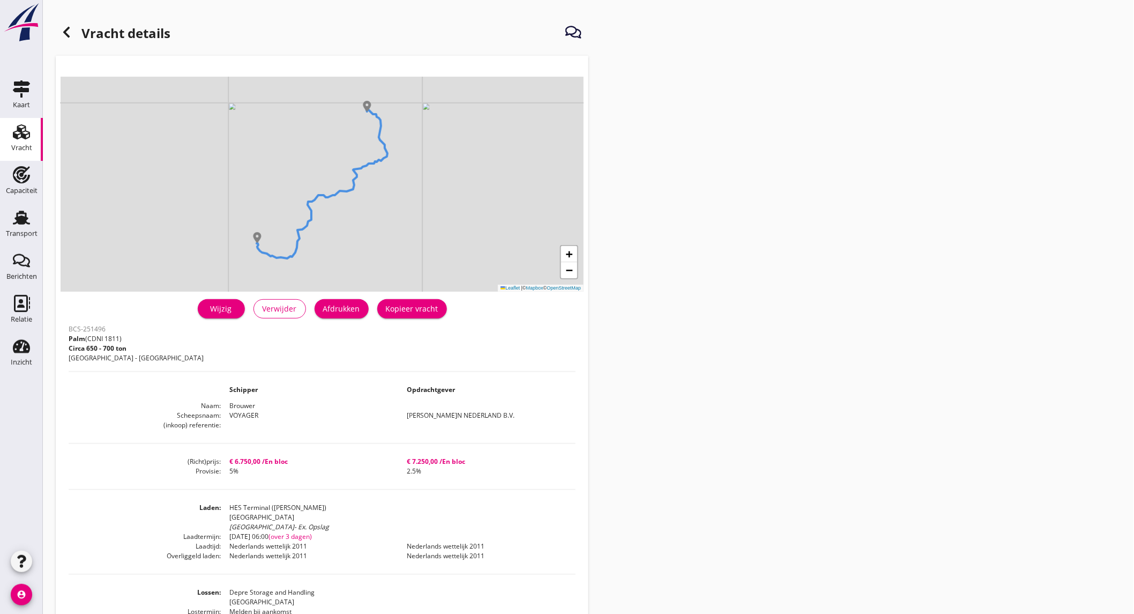
click at [347, 311] on div "Afdrukken" at bounding box center [341, 308] width 37 height 11
